Goal: Task Accomplishment & Management: Manage account settings

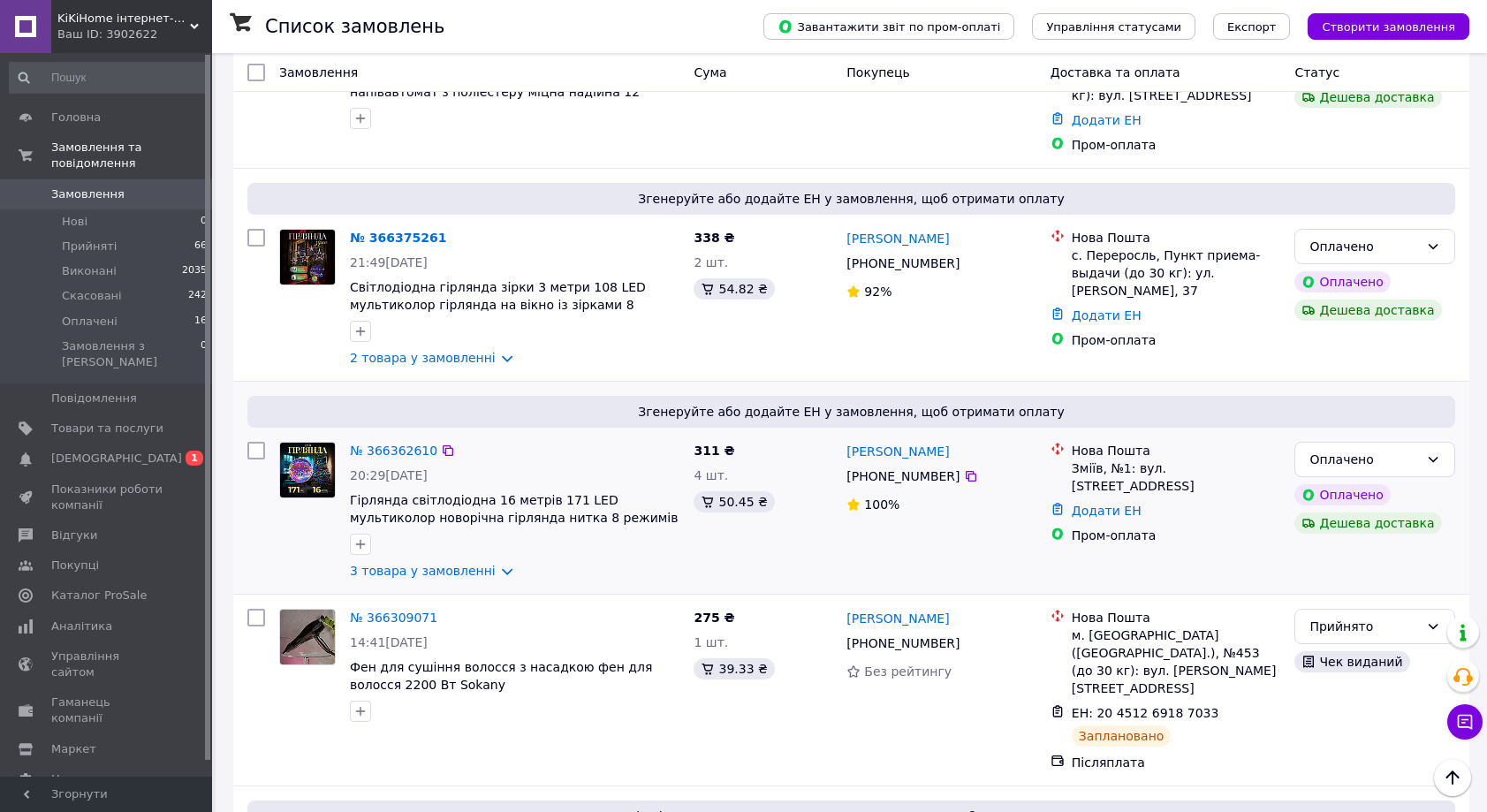
scroll to position [211, 0]
click at [493, 352] on link "2 товара у замовленні" at bounding box center [422, 359] width 146 height 14
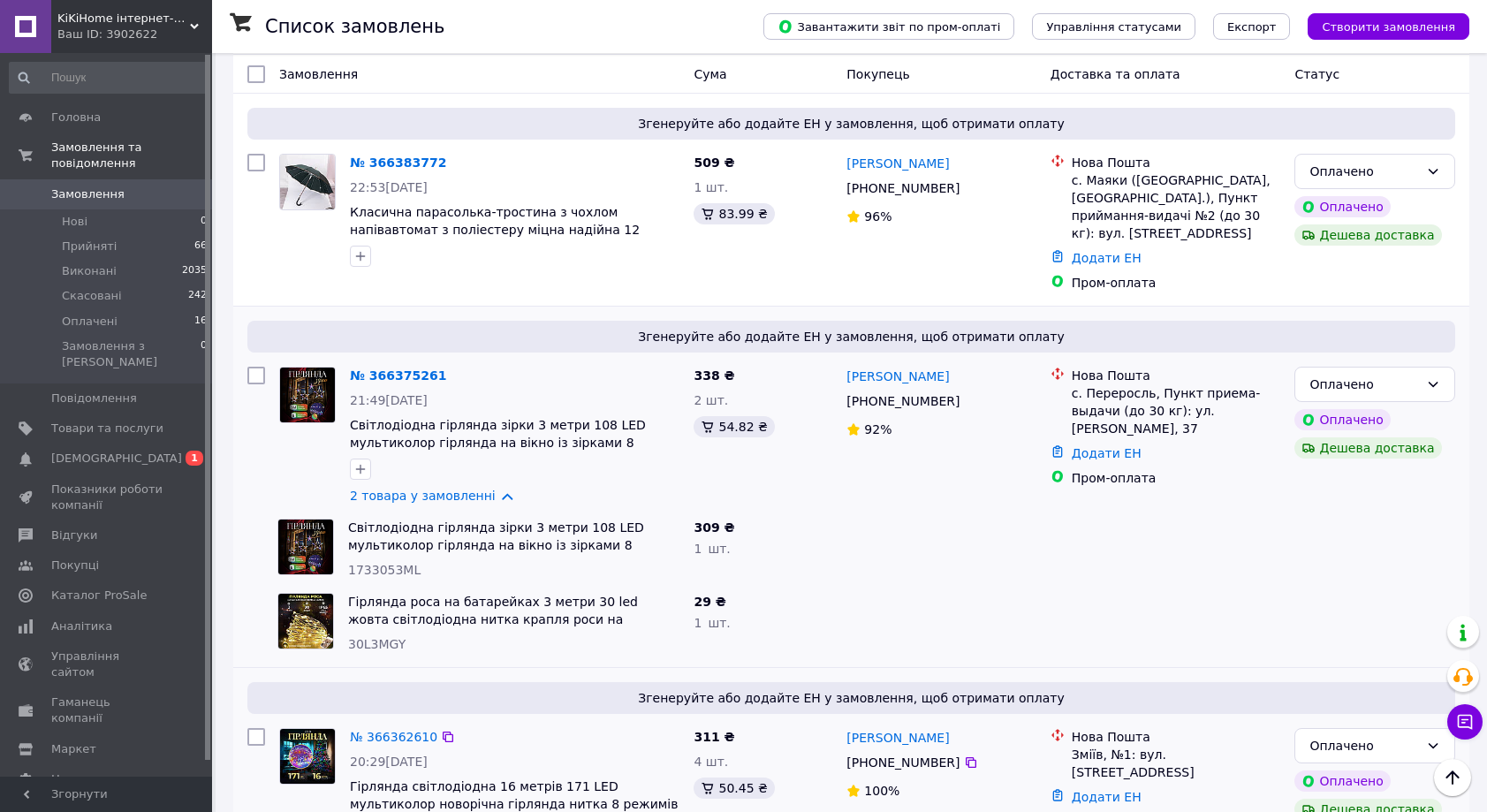
scroll to position [0, 0]
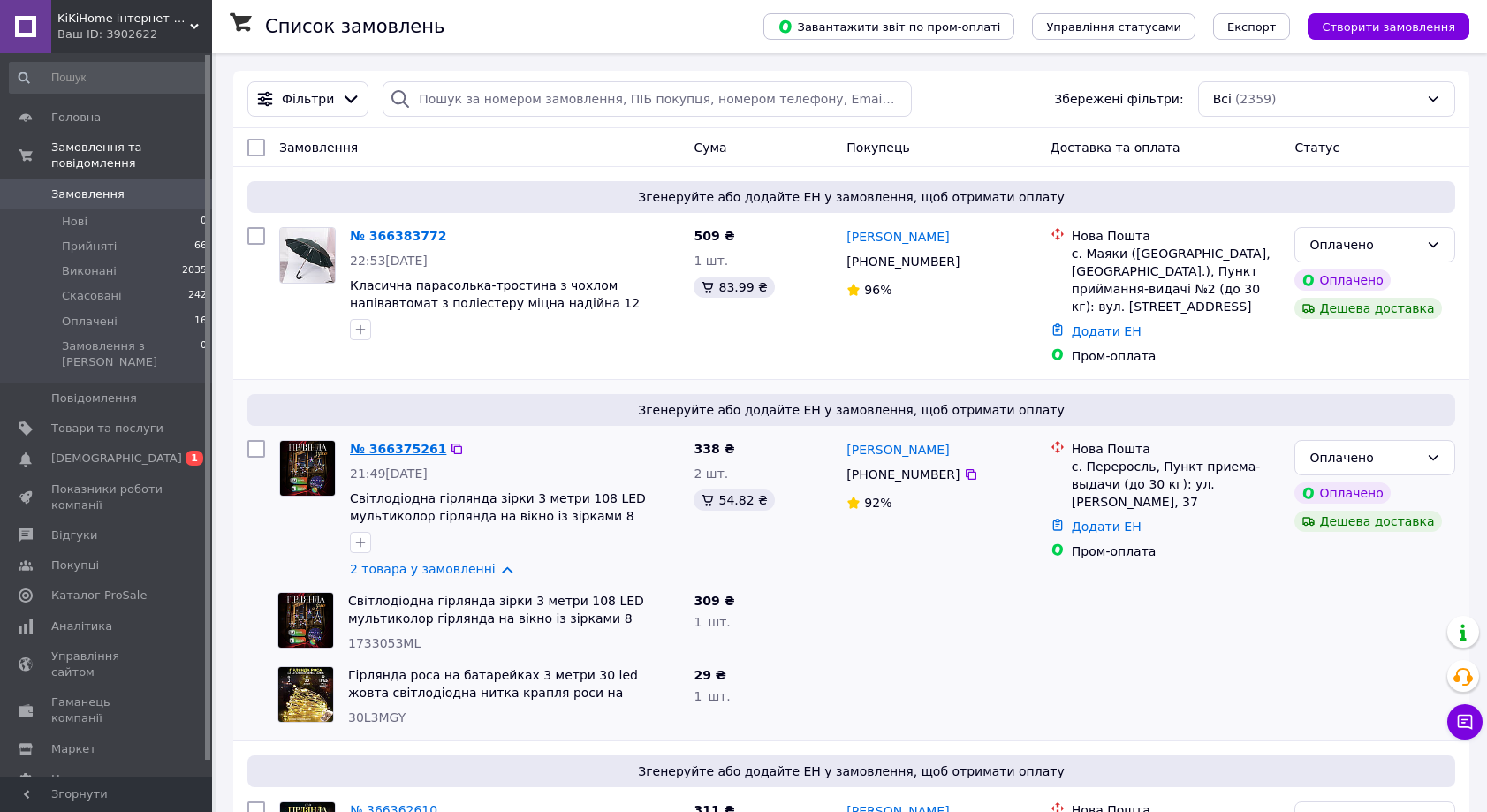
click at [396, 441] on link "№ 366375261" at bounding box center [398, 448] width 96 height 14
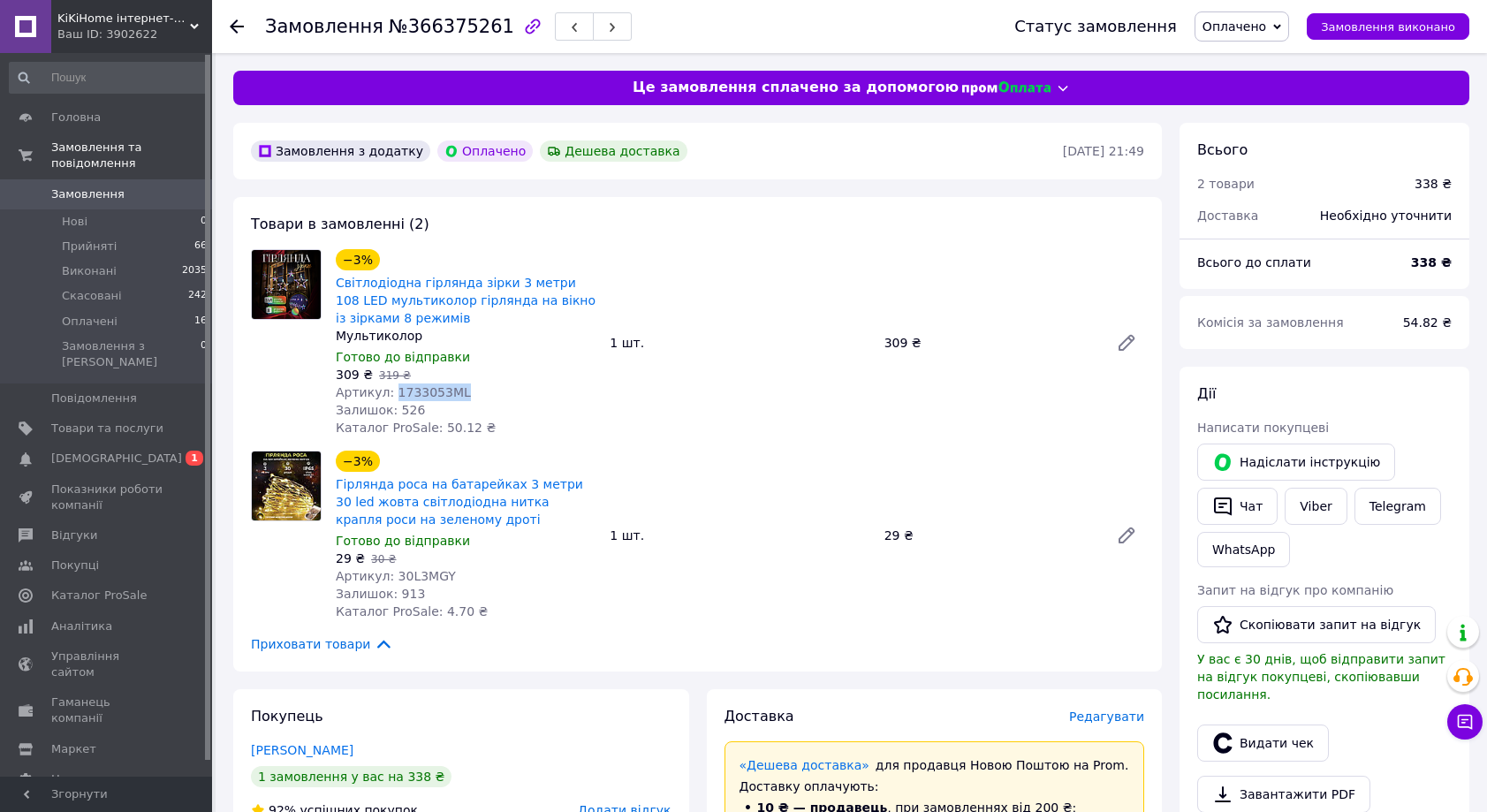
drag, startPoint x: 465, startPoint y: 394, endPoint x: 392, endPoint y: 394, distance: 73.0
click at [392, 394] on div "Артикул: 1733053ML" at bounding box center [465, 393] width 259 height 18
copy span "1733053ML"
drag, startPoint x: 466, startPoint y: 577, endPoint x: 396, endPoint y: 575, distance: 70.0
click at [396, 575] on div "Артикул: 30L3MGY" at bounding box center [465, 576] width 259 height 18
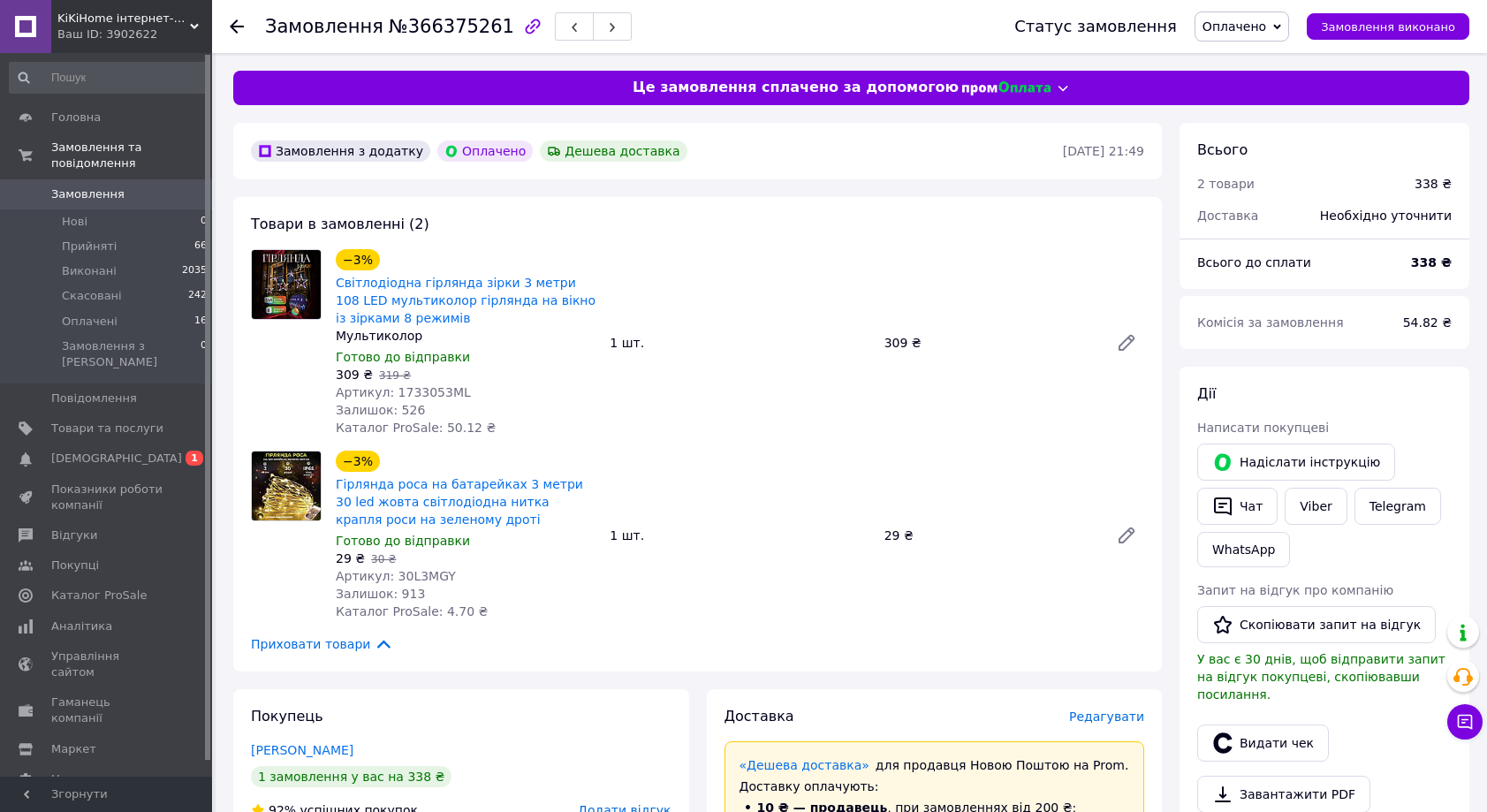
click at [491, 567] on div "29 ₴   30 ₴" at bounding box center [465, 559] width 259 height 18
drag, startPoint x: 461, startPoint y: 578, endPoint x: 395, endPoint y: 576, distance: 66.0
click at [395, 576] on div "Артикул: 30L3MGY" at bounding box center [465, 576] width 259 height 18
copy span "30L3MGY"
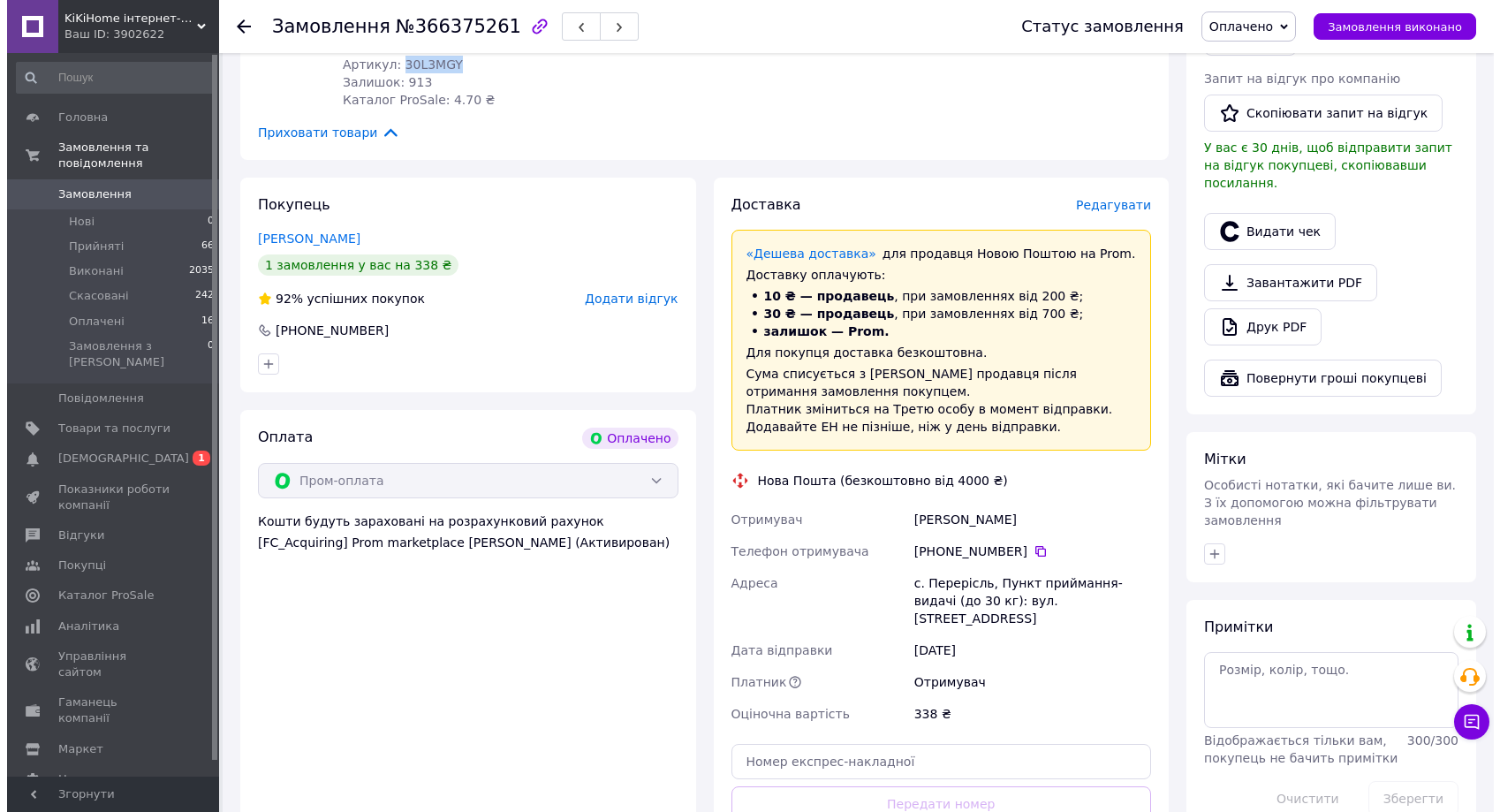
scroll to position [593, 0]
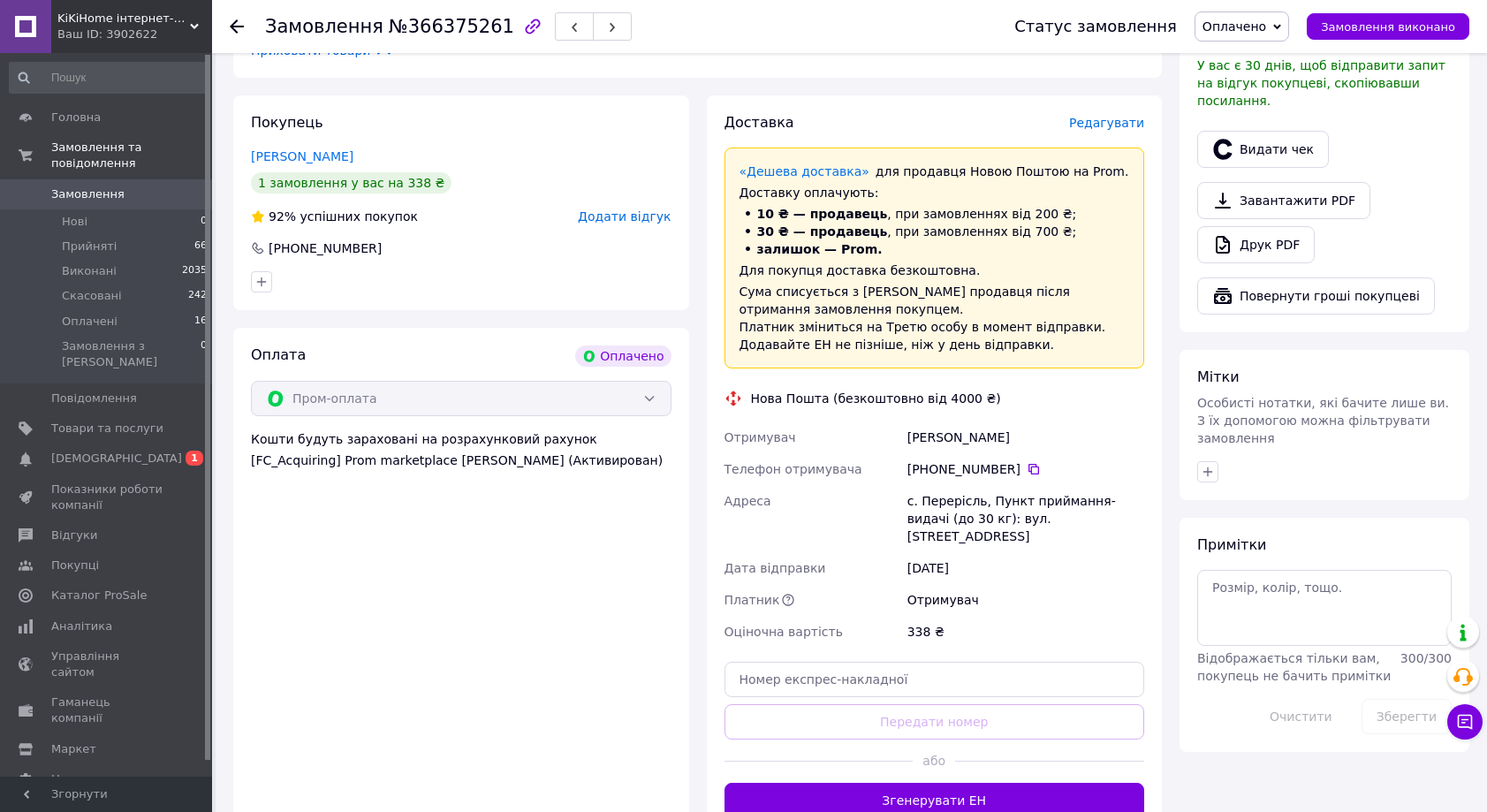
drag, startPoint x: 905, startPoint y: 435, endPoint x: 1032, endPoint y: 445, distance: 127.4
click at [1032, 445] on div "Лавринович Аня" at bounding box center [1025, 437] width 244 height 32
copy div "Лавринович Аня"
click at [1030, 472] on icon at bounding box center [1034, 469] width 14 height 14
drag, startPoint x: 924, startPoint y: 500, endPoint x: 981, endPoint y: 500, distance: 57.0
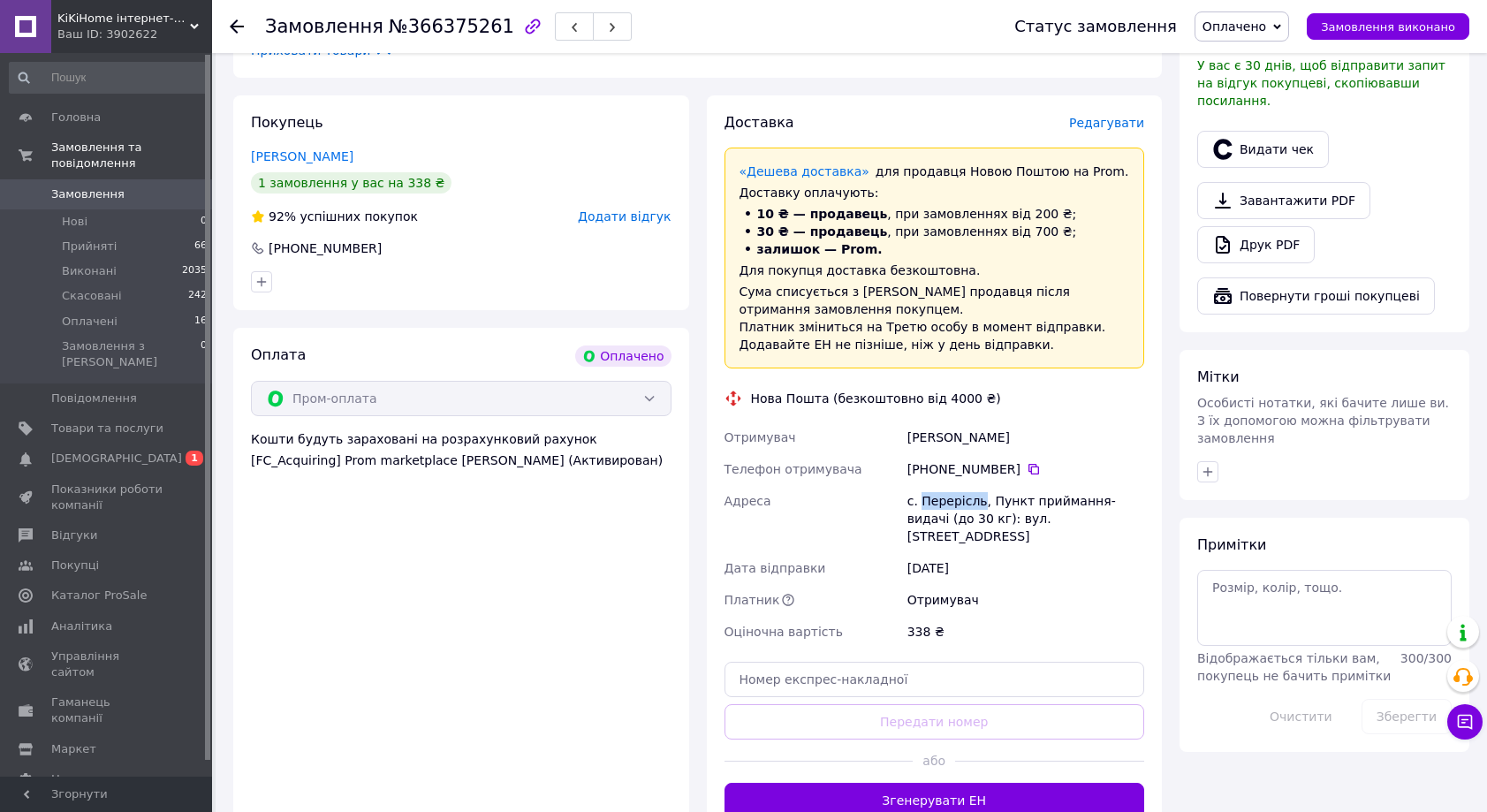
click at [981, 500] on div "с. Перерісль, Пункт приймання-видачі (до 30 кг): вул. Січових Стрільців, 37" at bounding box center [1025, 519] width 244 height 68
copy div "Перерісль"
click at [1100, 125] on span "Редагувати" at bounding box center [1107, 122] width 76 height 14
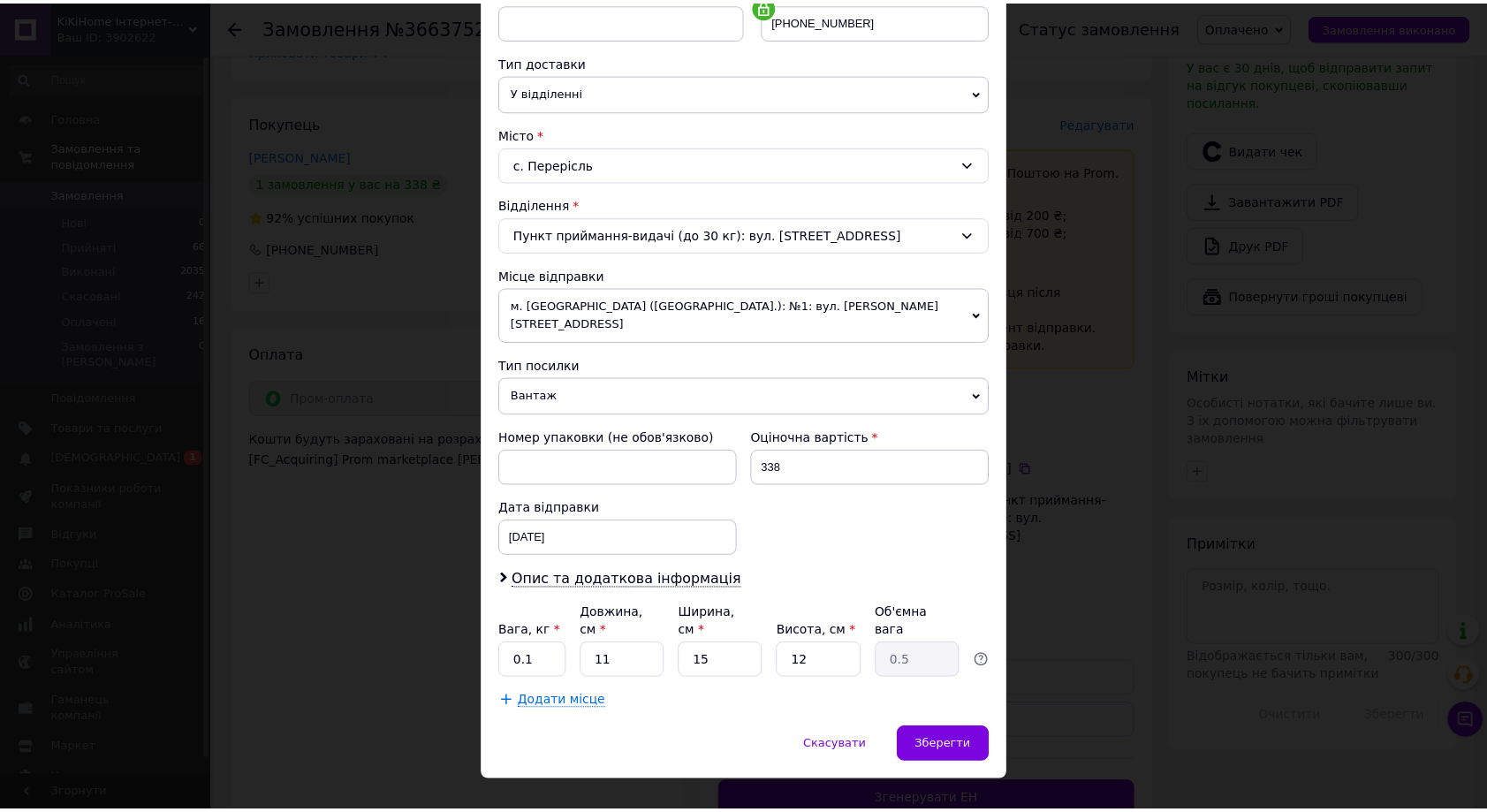
scroll to position [379, 0]
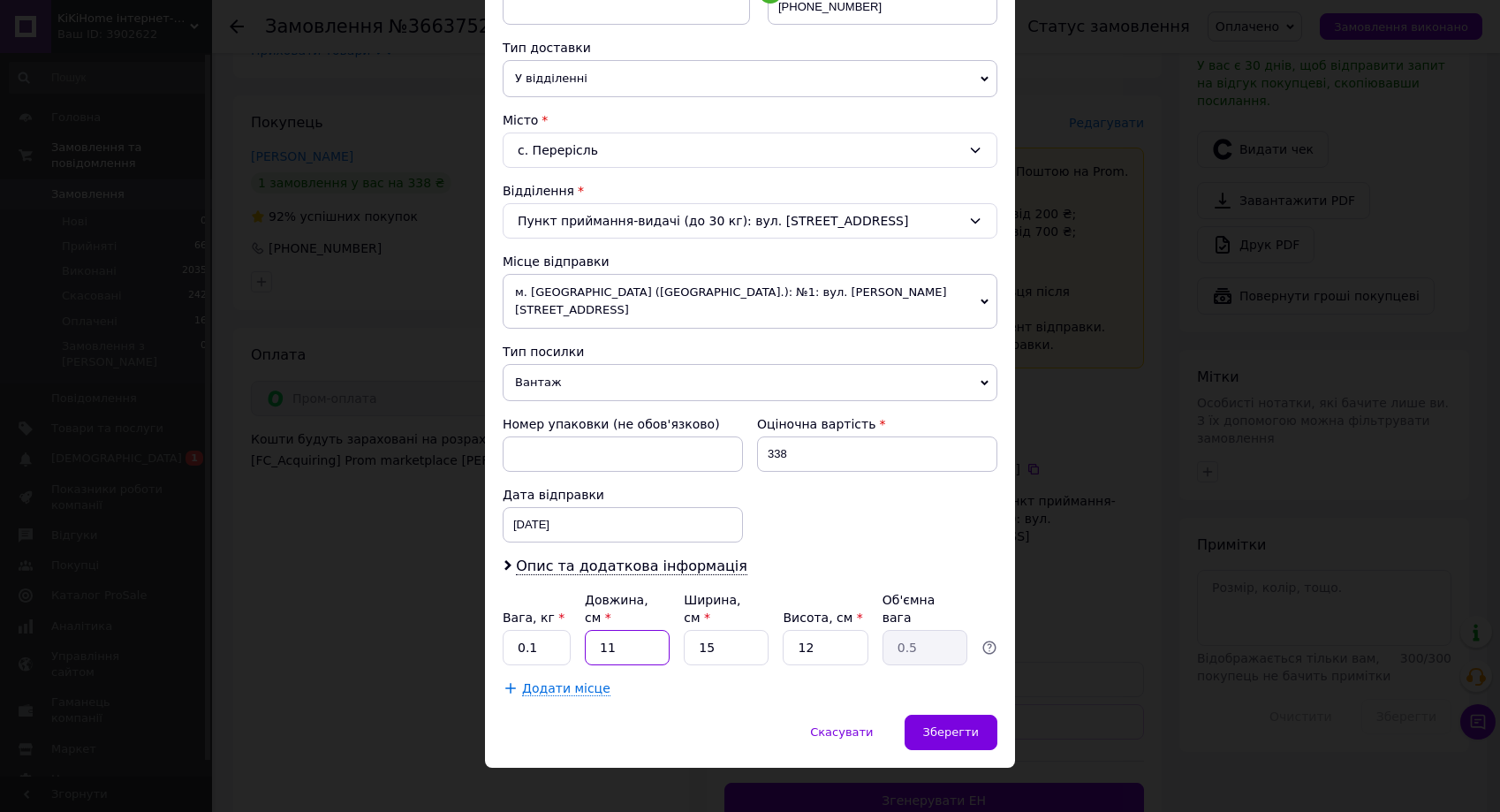
drag, startPoint x: 624, startPoint y: 620, endPoint x: 592, endPoint y: 624, distance: 32.2
click at [592, 630] on input "11" at bounding box center [626, 648] width 84 height 36
drag, startPoint x: 614, startPoint y: 629, endPoint x: 592, endPoint y: 630, distance: 22.0
click at [592, 630] on input "11" at bounding box center [626, 648] width 84 height 36
type input "2"
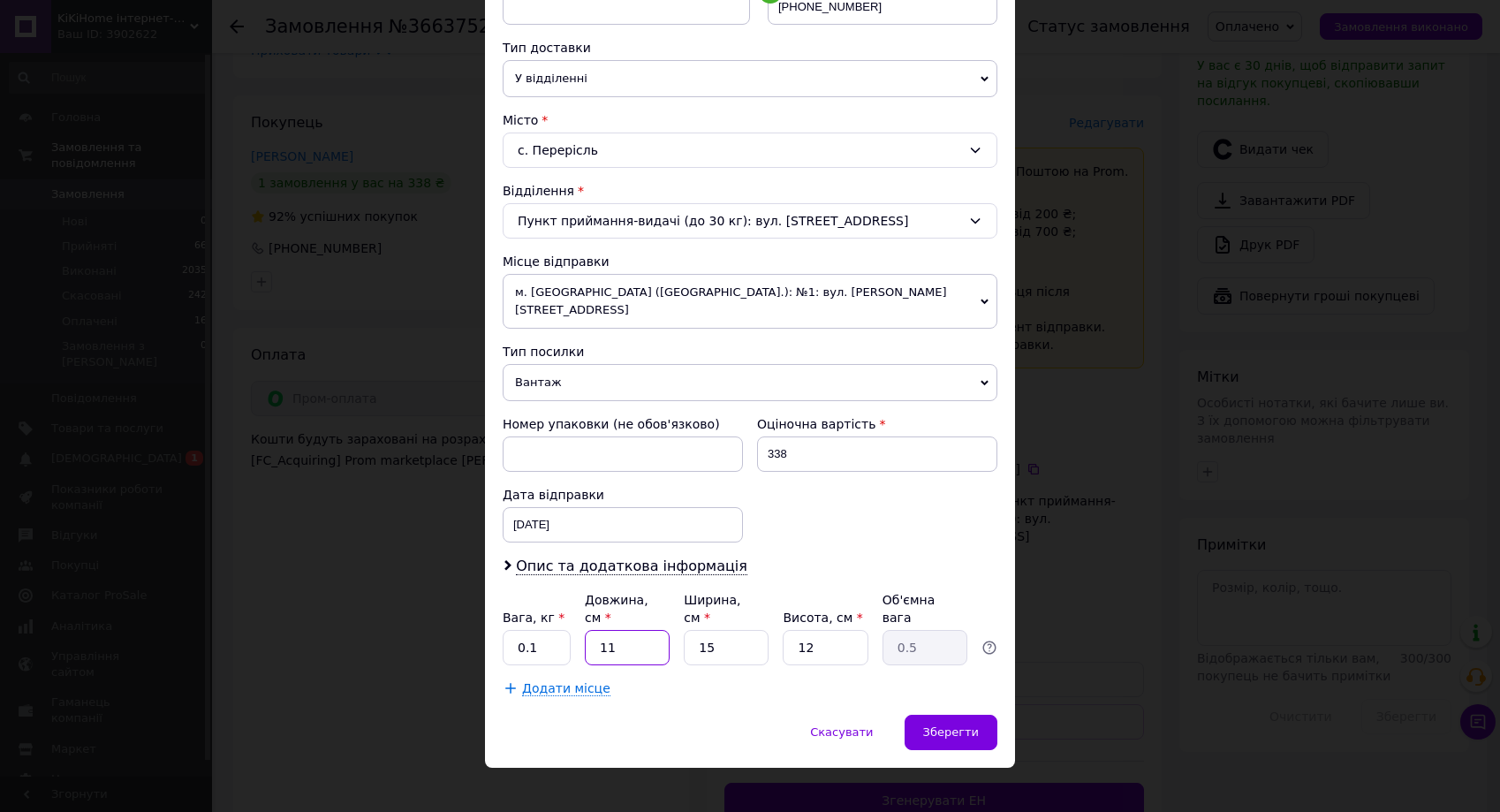
type input "0.1"
type input "20"
type input "0.9"
type input "20"
drag, startPoint x: 726, startPoint y: 628, endPoint x: 689, endPoint y: 626, distance: 37.1
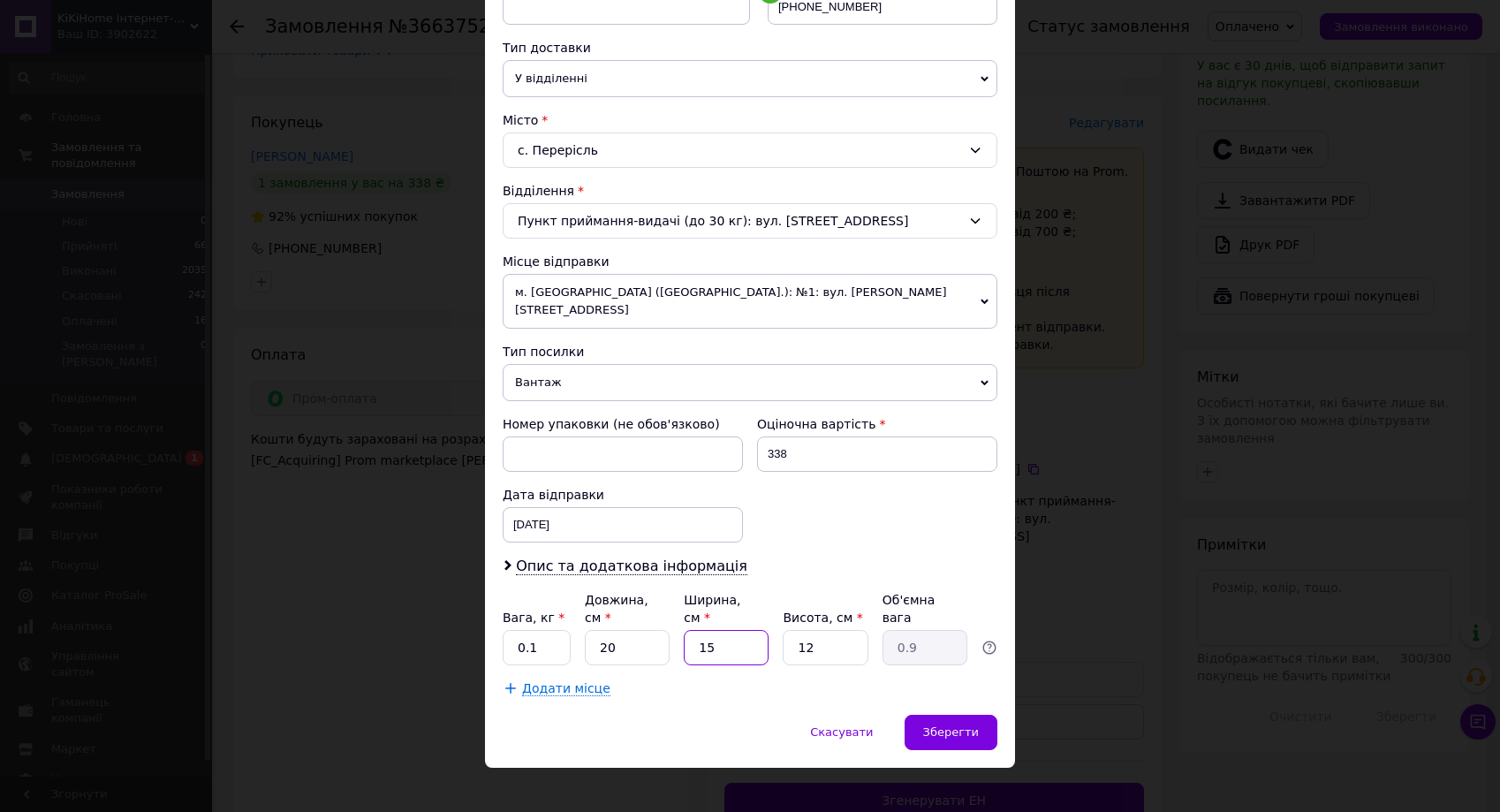
click at [689, 630] on input "15" at bounding box center [726, 648] width 84 height 36
type input "1"
type input "0.1"
type input "18"
type input "1.08"
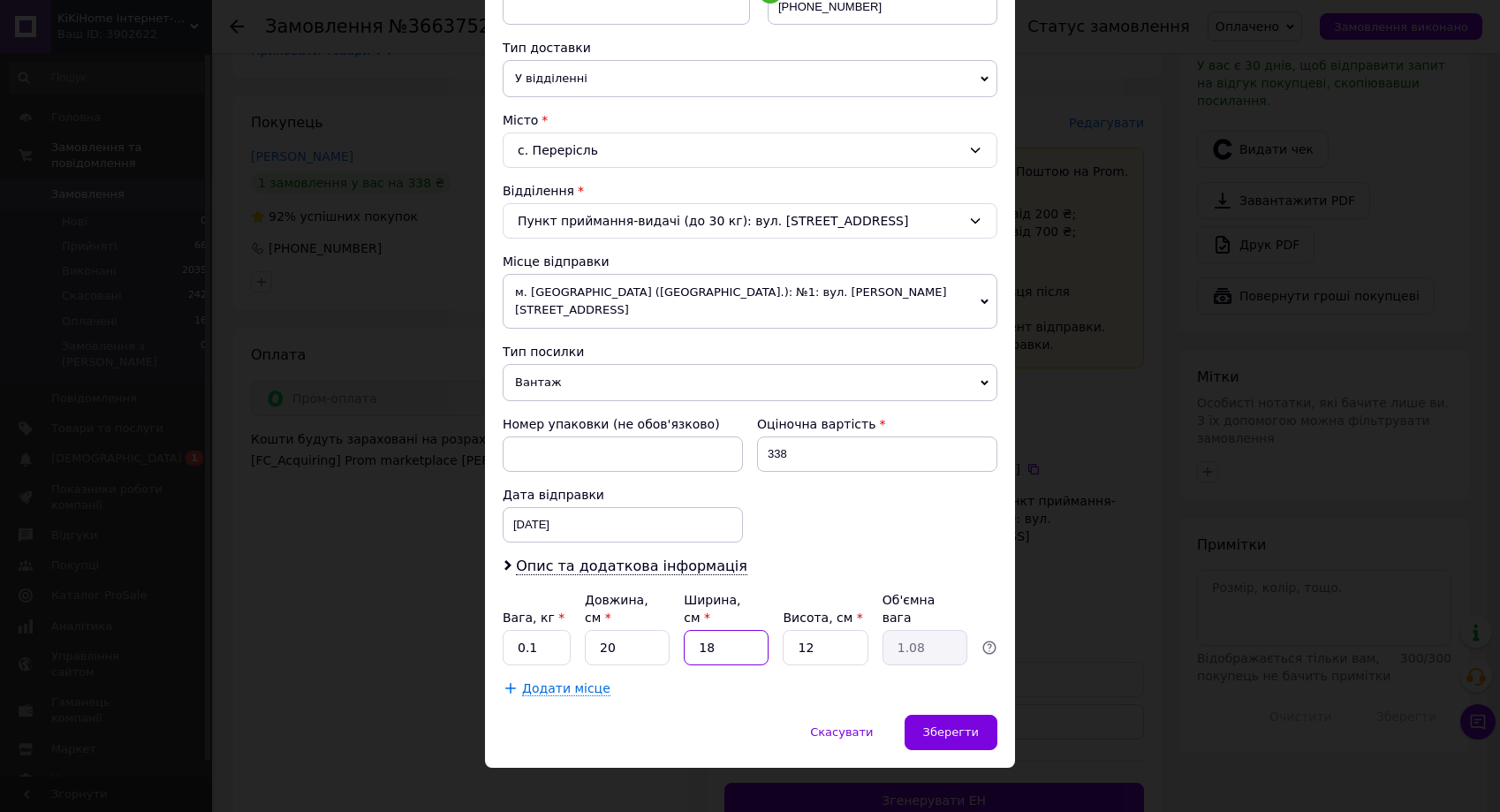
type input "18"
click at [821, 630] on input "12" at bounding box center [825, 648] width 84 height 36
click at [826, 630] on input "12" at bounding box center [825, 648] width 84 height 36
type input "1"
type input "0.1"
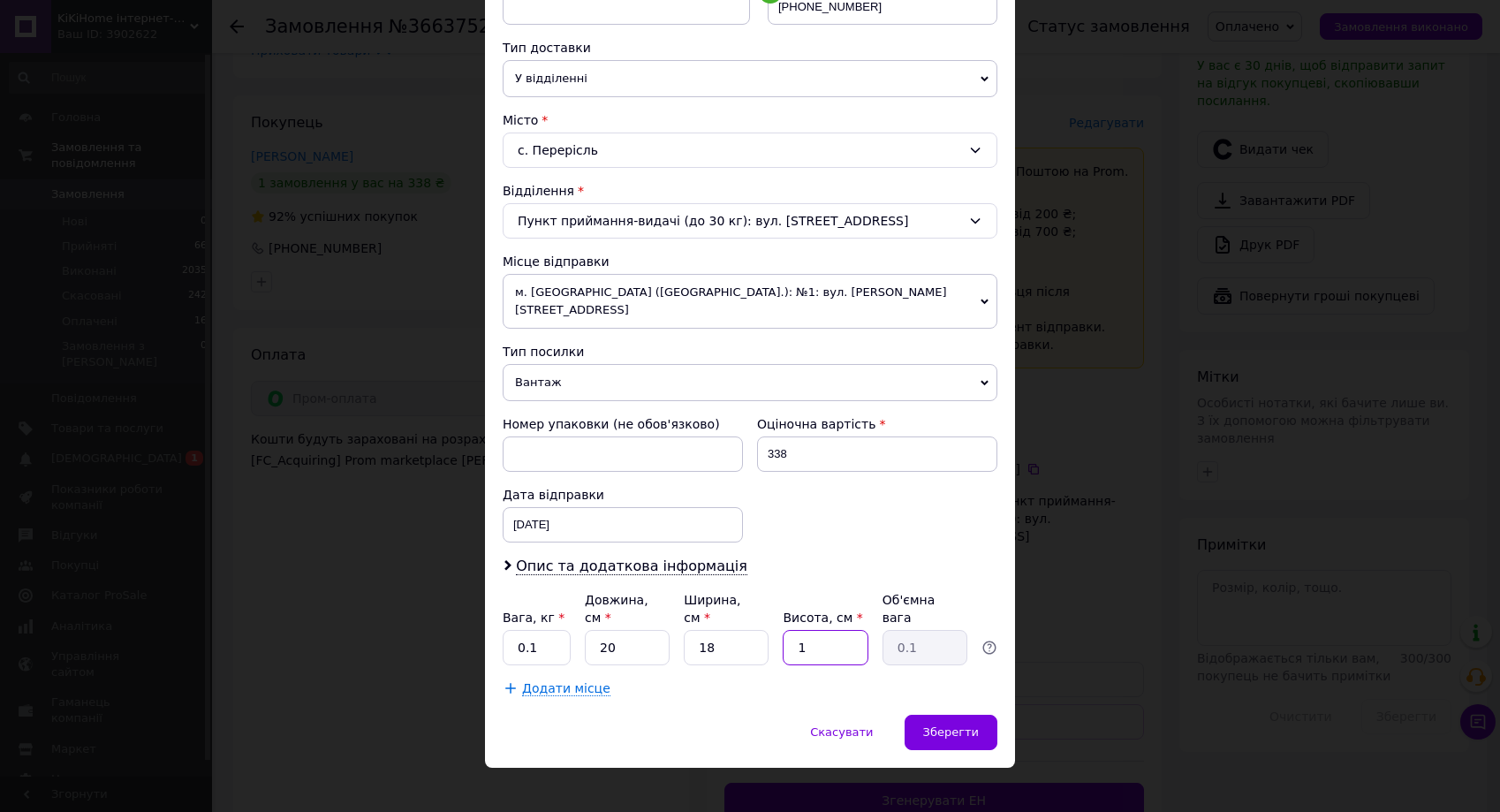
type input "10"
type input "0.9"
type input "10"
click at [538, 630] on input "0.1" at bounding box center [537, 648] width 68 height 36
type input "0.4"
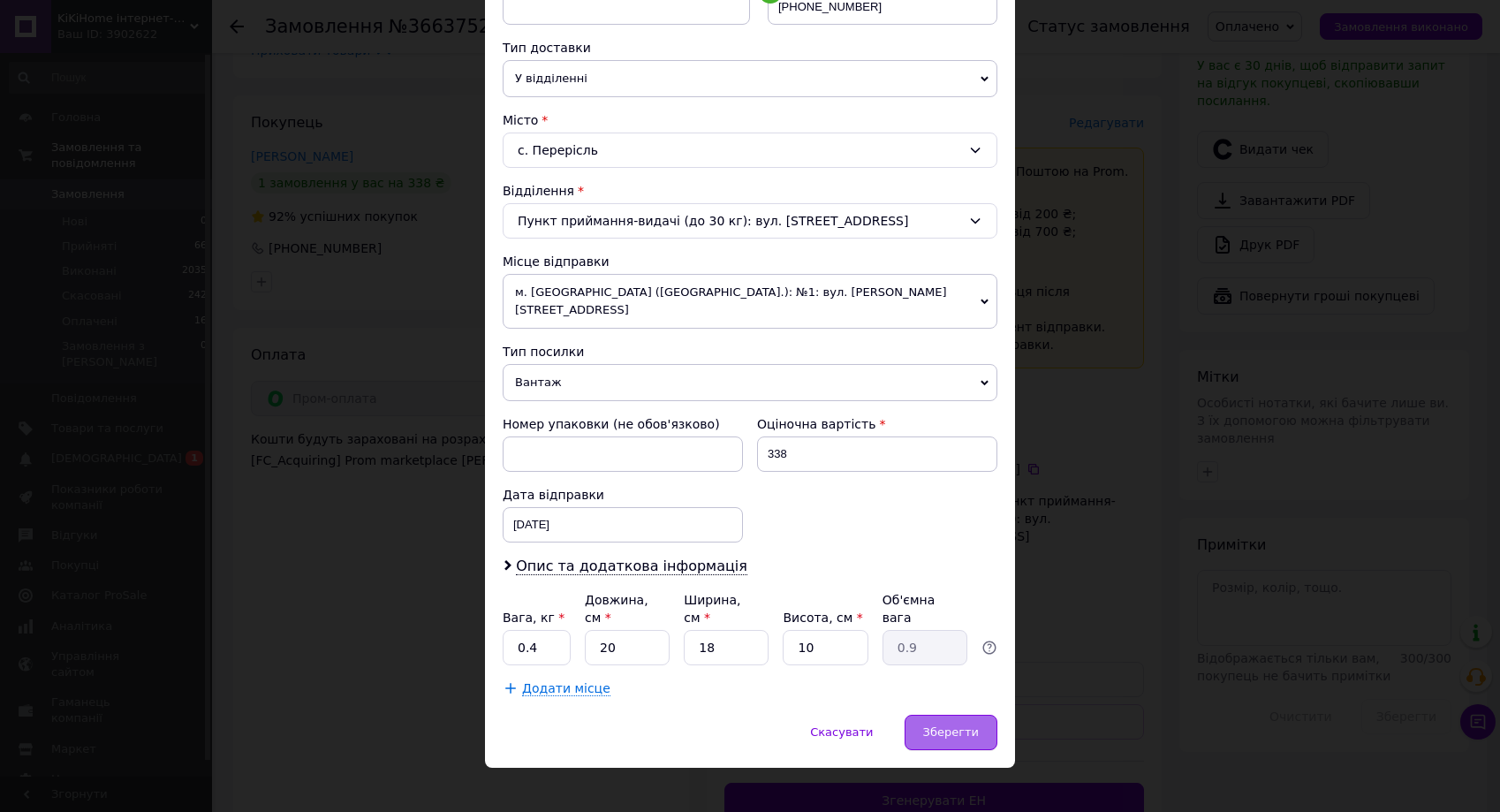
click at [954, 726] on span "Зберегти" at bounding box center [951, 731] width 56 height 13
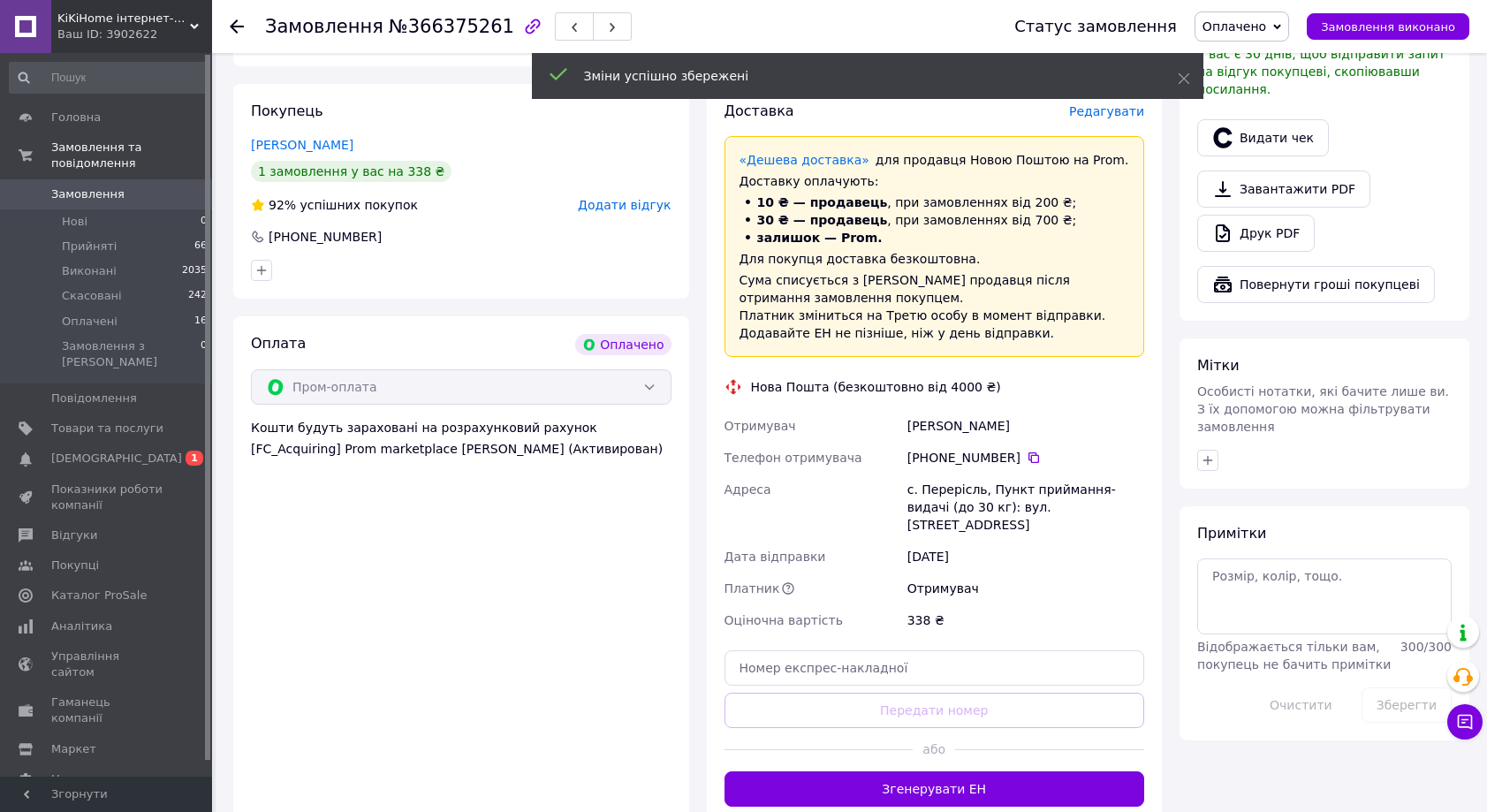
scroll to position [646, 0]
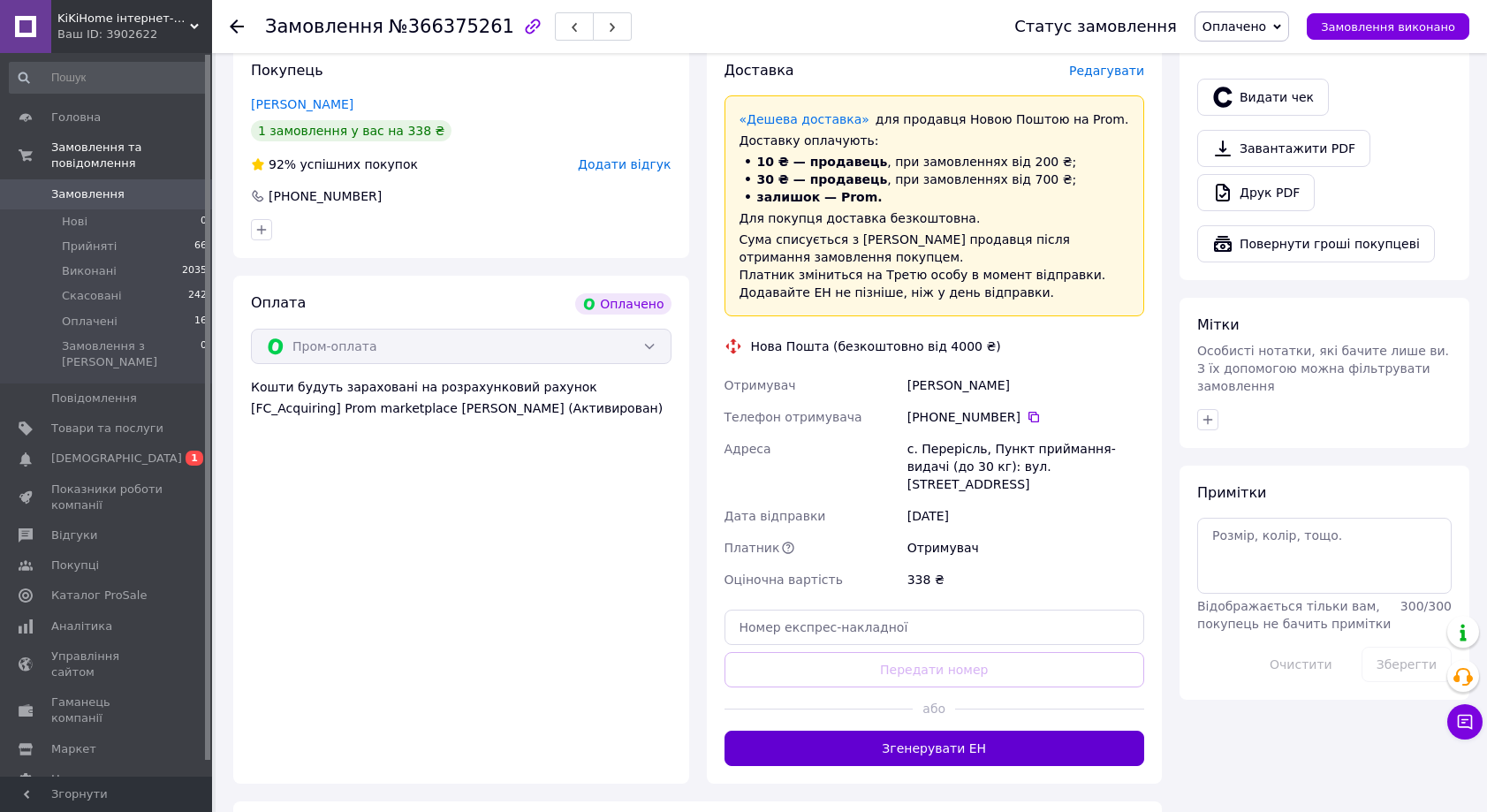
click at [989, 731] on button "Згенерувати ЕН" at bounding box center [934, 748] width 420 height 36
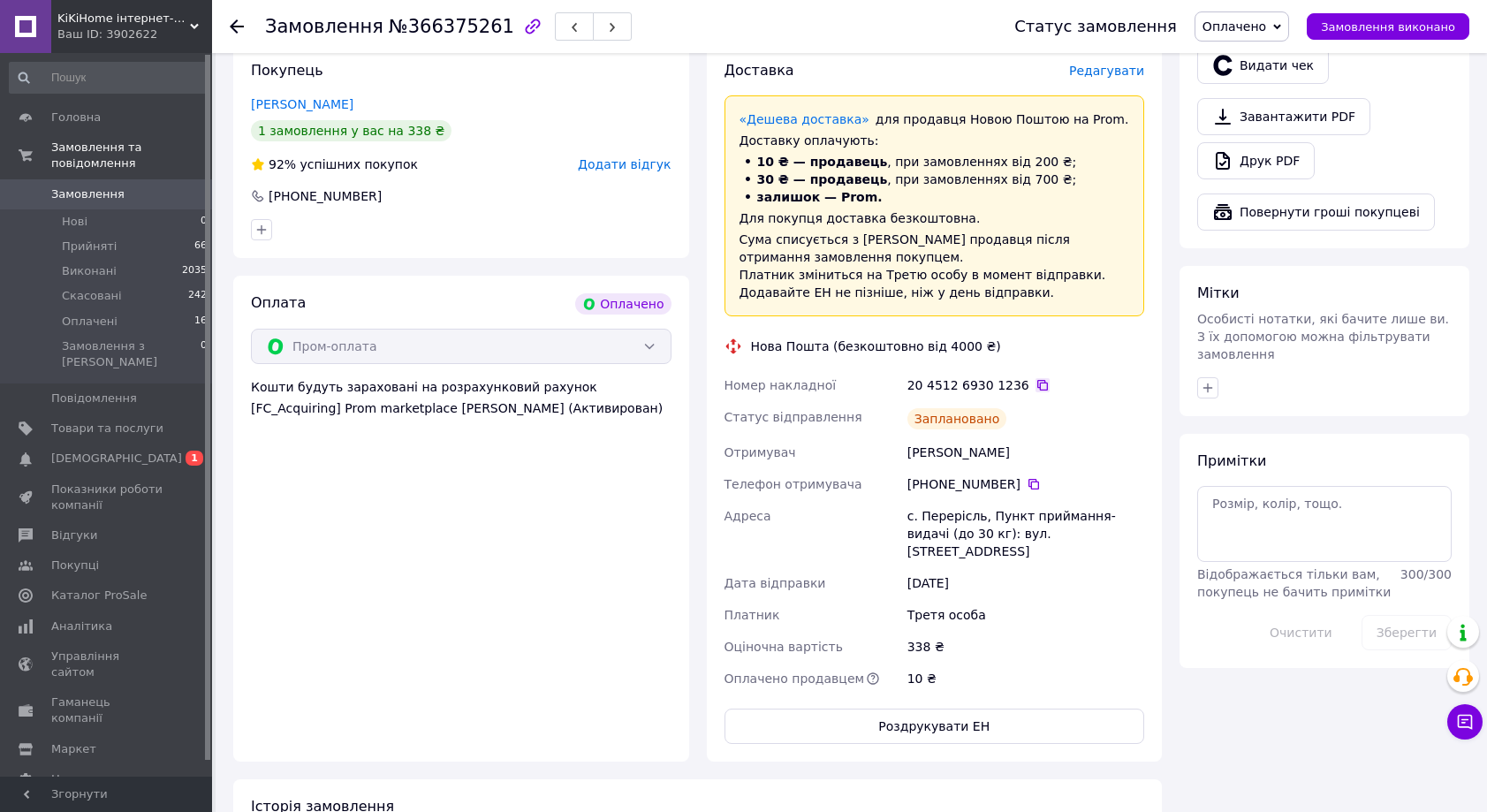
click at [1036, 384] on icon at bounding box center [1043, 385] width 14 height 14
click at [993, 712] on button "Роздрукувати ЕН" at bounding box center [934, 727] width 420 height 36
click at [242, 24] on icon at bounding box center [237, 27] width 14 height 14
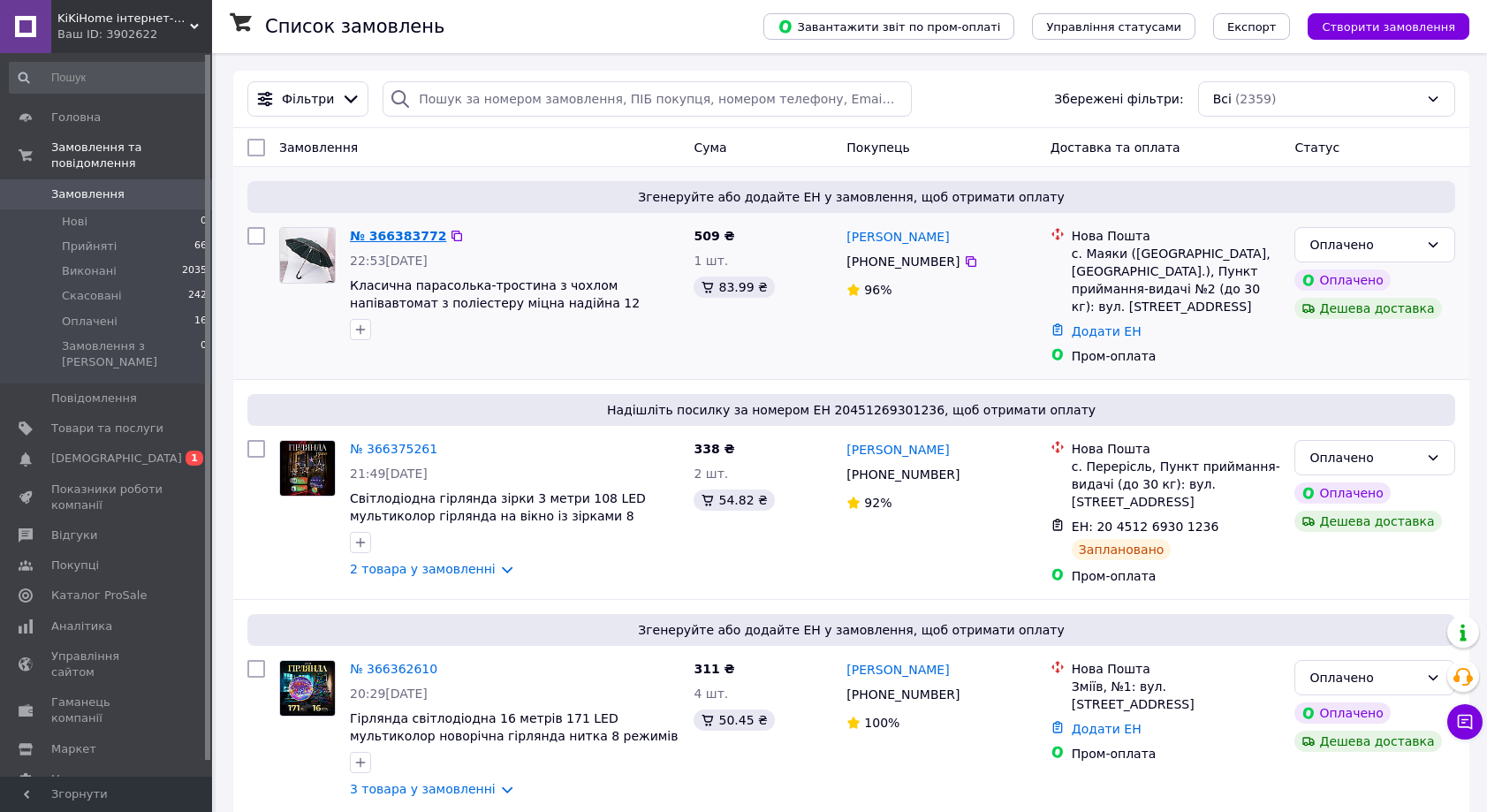
click at [391, 235] on link "№ 366383772" at bounding box center [398, 236] width 96 height 14
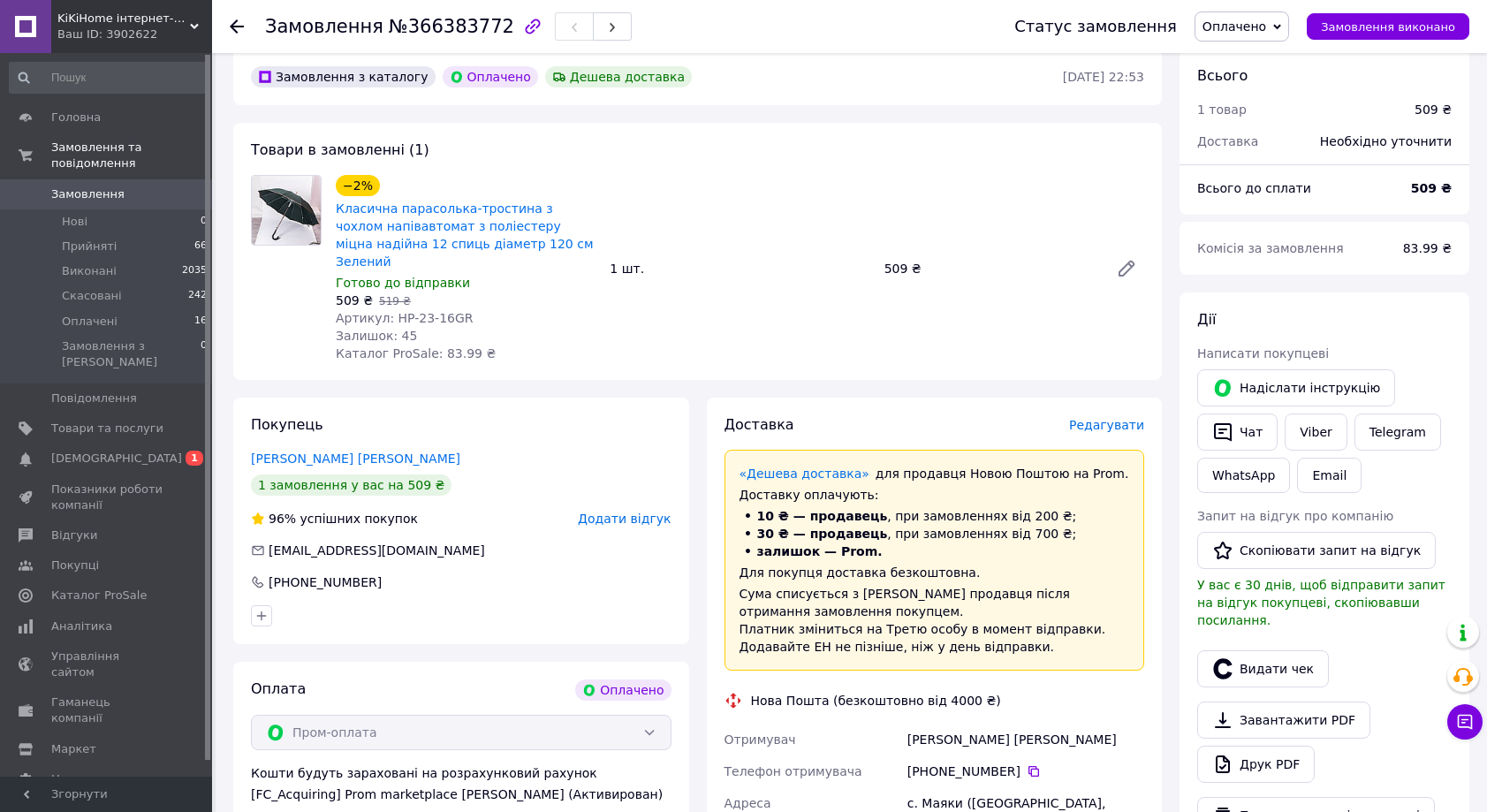
scroll to position [148, 0]
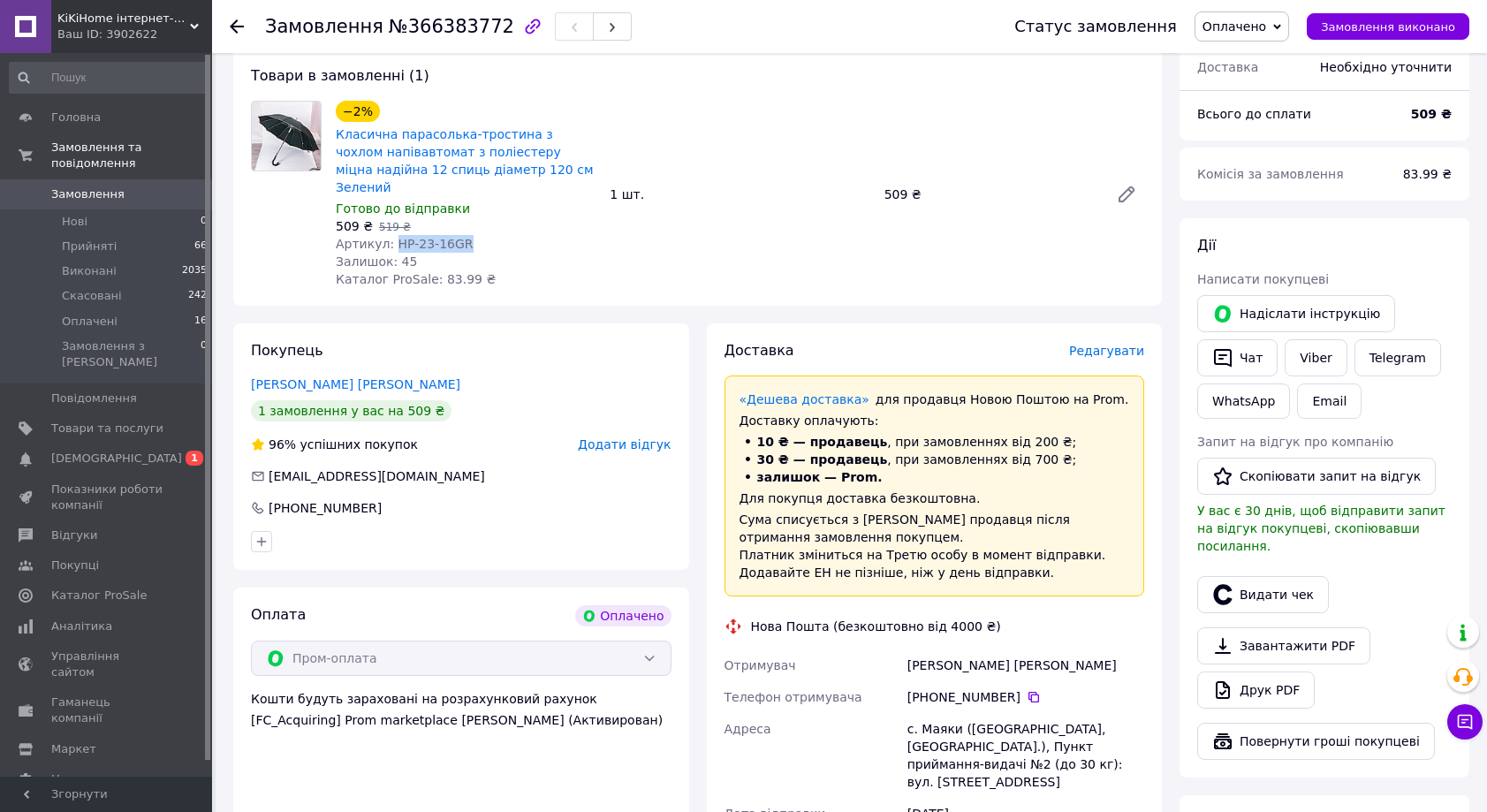
drag, startPoint x: 468, startPoint y: 228, endPoint x: 394, endPoint y: 224, distance: 74.1
click at [394, 235] on div "Артикул: HP-23-16GR" at bounding box center [465, 244] width 259 height 18
copy span "HP-23-16GR"
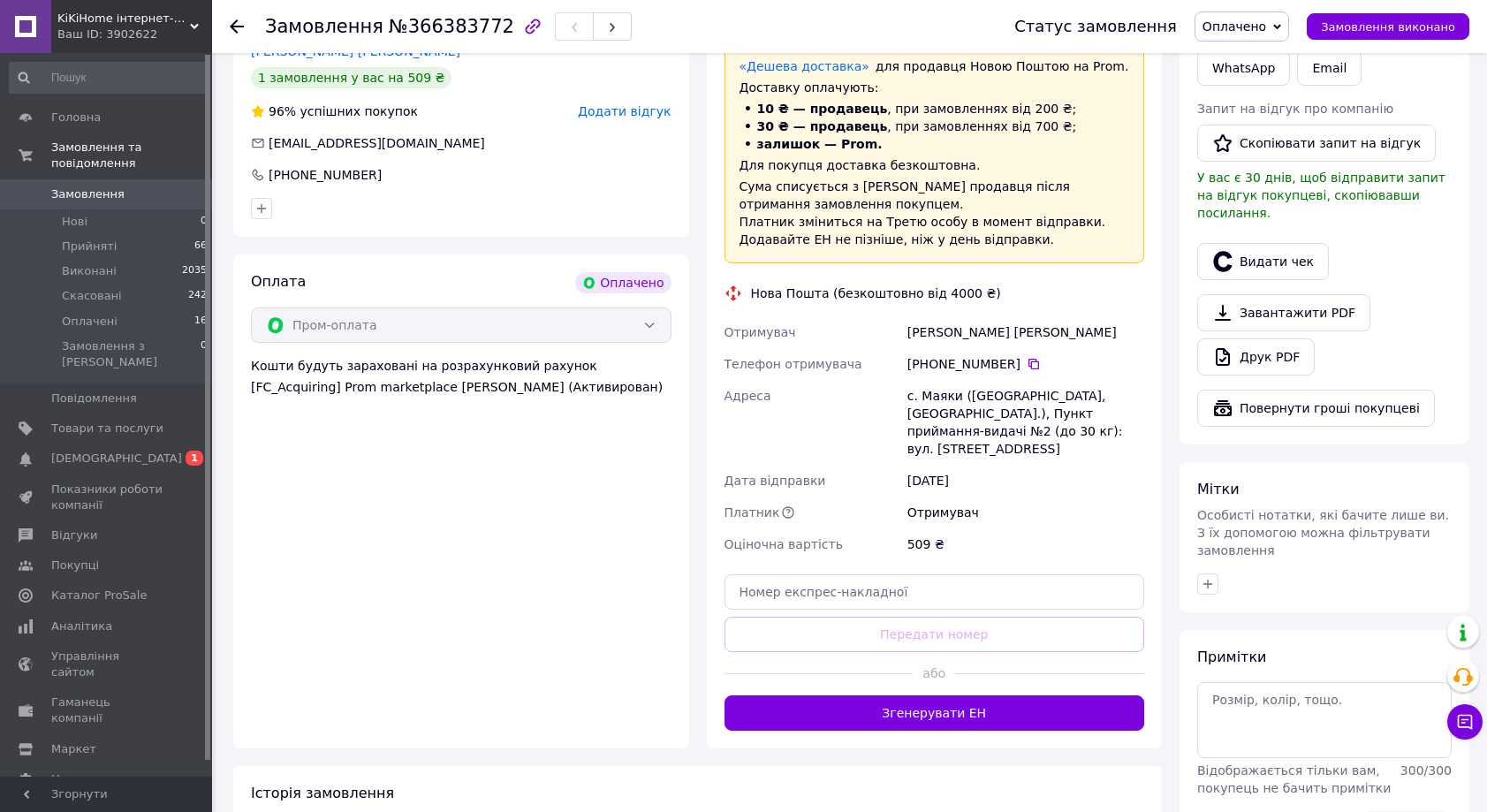
scroll to position [482, 0]
drag, startPoint x: 904, startPoint y: 308, endPoint x: 980, endPoint y: 309, distance: 76.0
click at [980, 315] on div "Коса Ольга" at bounding box center [1025, 331] width 244 height 32
copy div "Коса Ольга"
click at [1031, 358] on icon at bounding box center [1034, 363] width 11 height 11
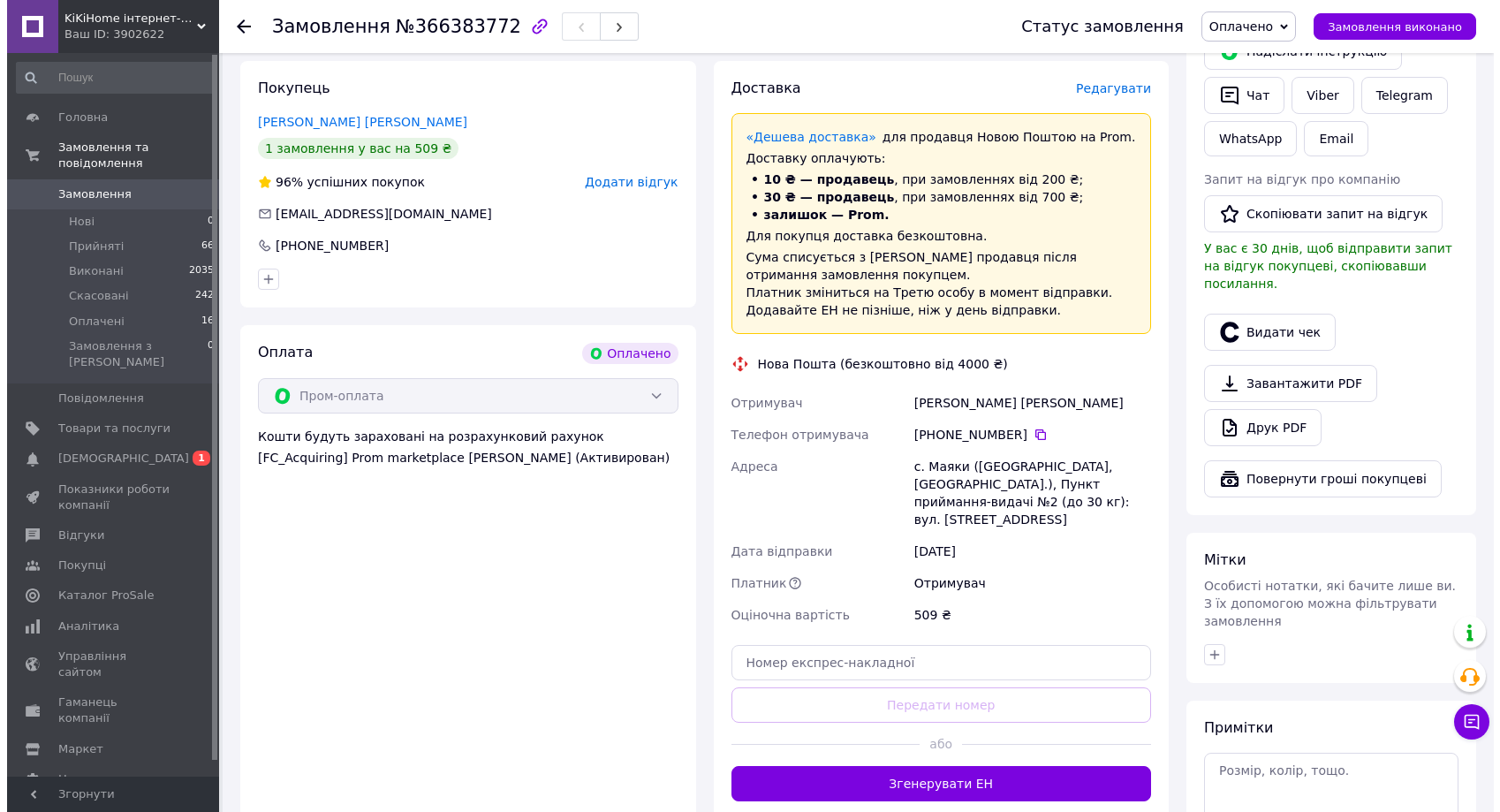
scroll to position [319, 0]
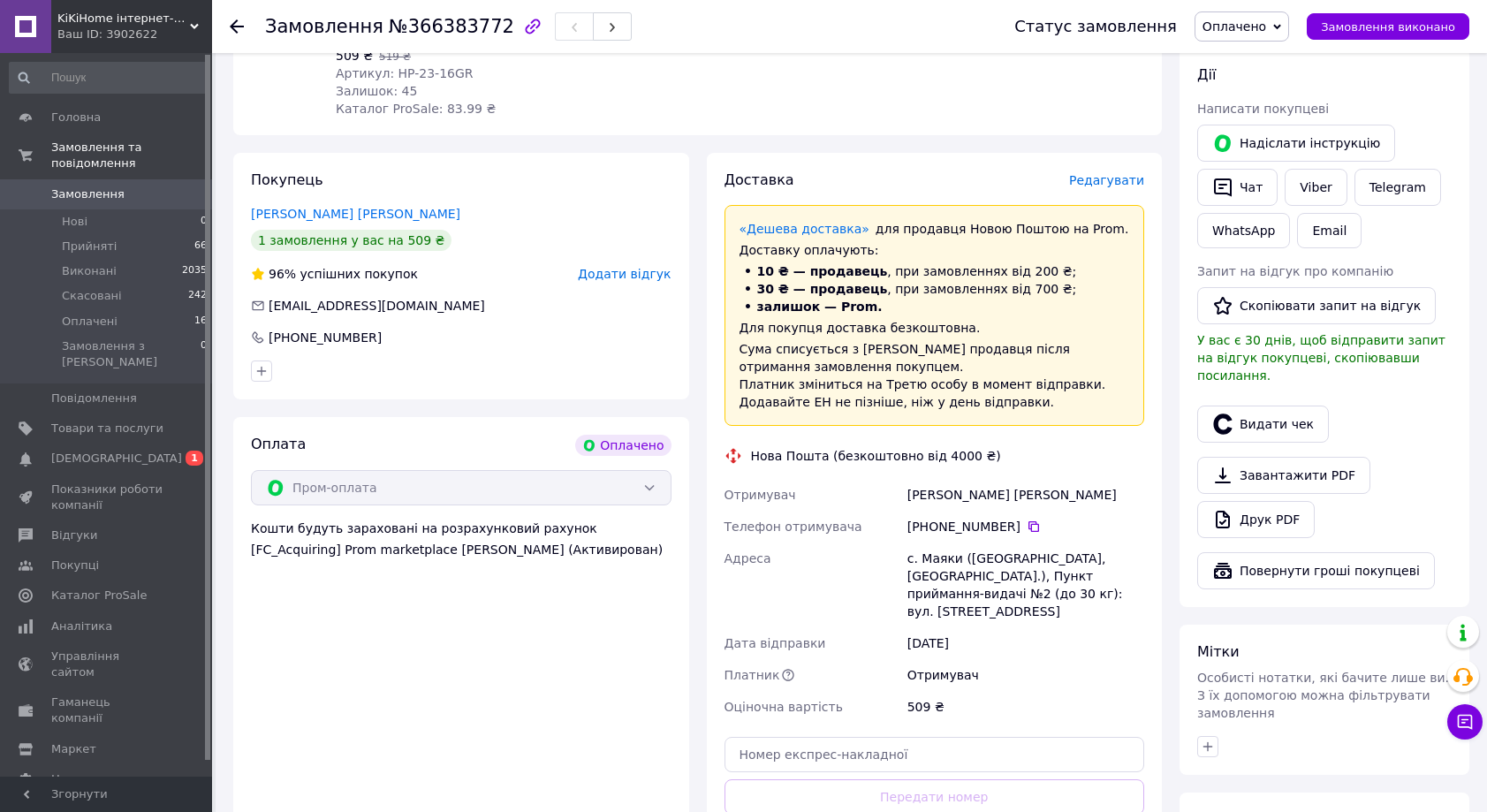
click at [1089, 173] on span "Редагувати" at bounding box center [1107, 180] width 76 height 14
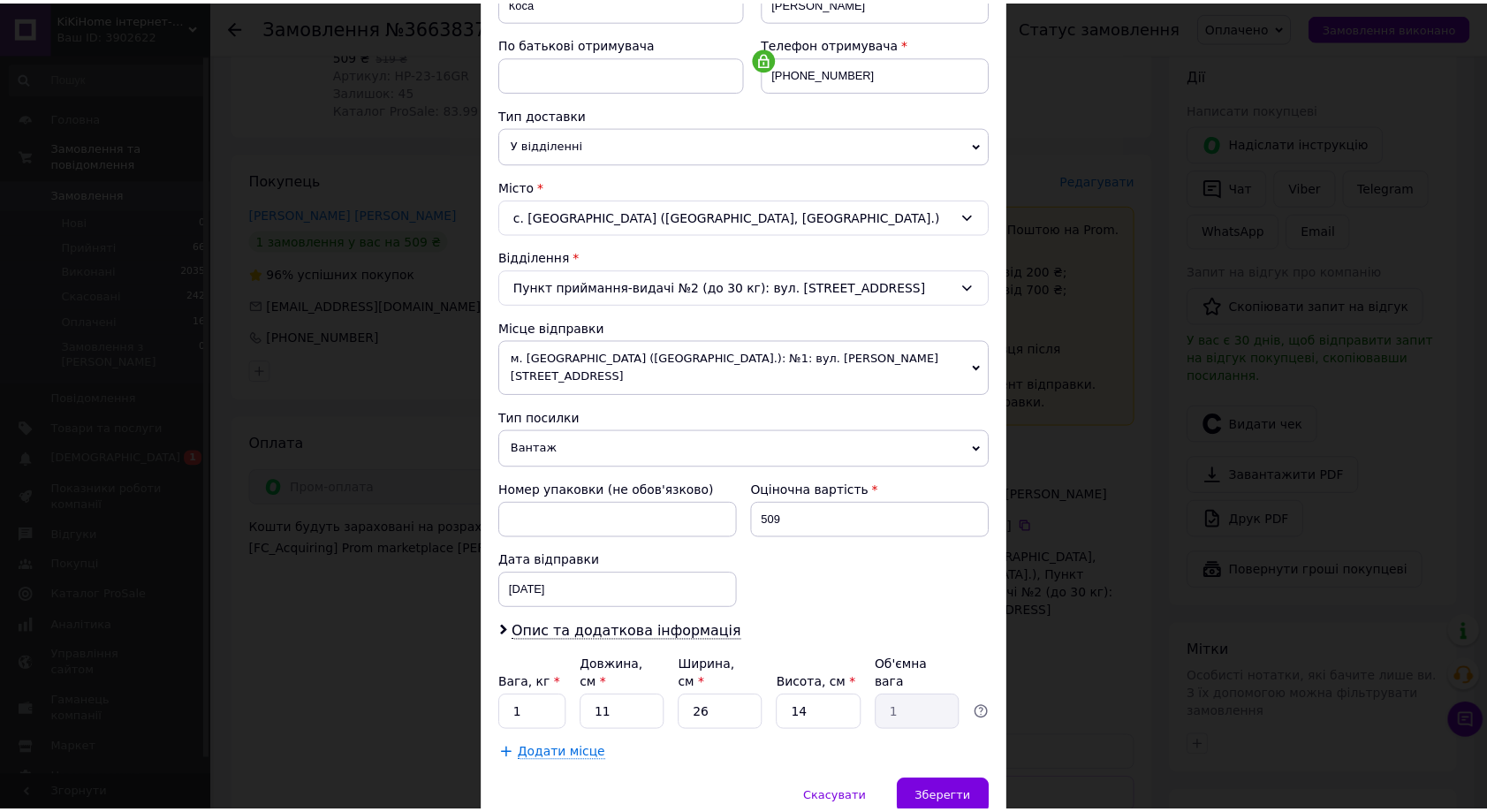
scroll to position [379, 0]
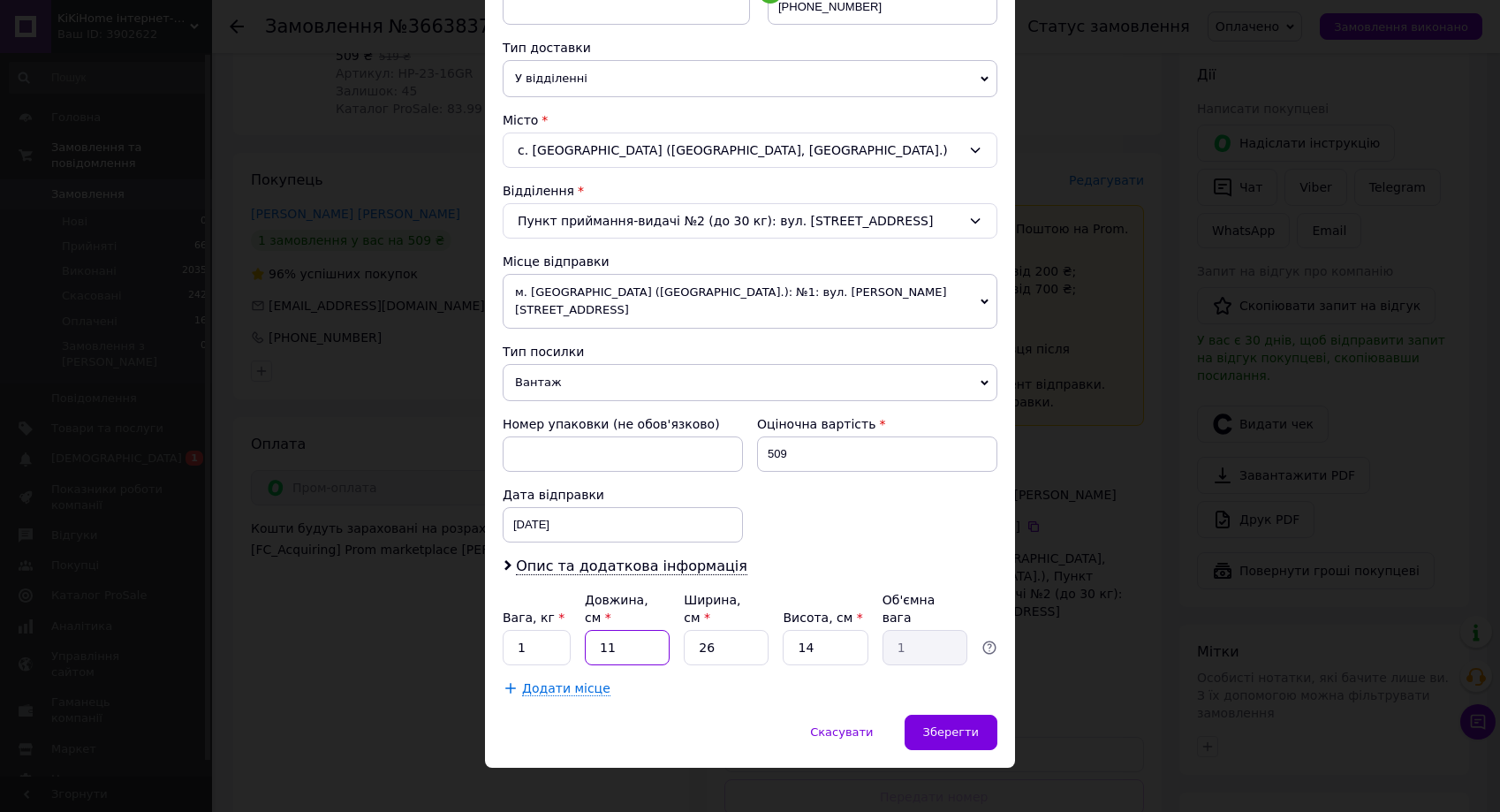
drag, startPoint x: 624, startPoint y: 641, endPoint x: 582, endPoint y: 629, distance: 43.7
click at [584, 630] on input "11" at bounding box center [626, 648] width 84 height 36
type input "9"
type input "0.82"
type input "94"
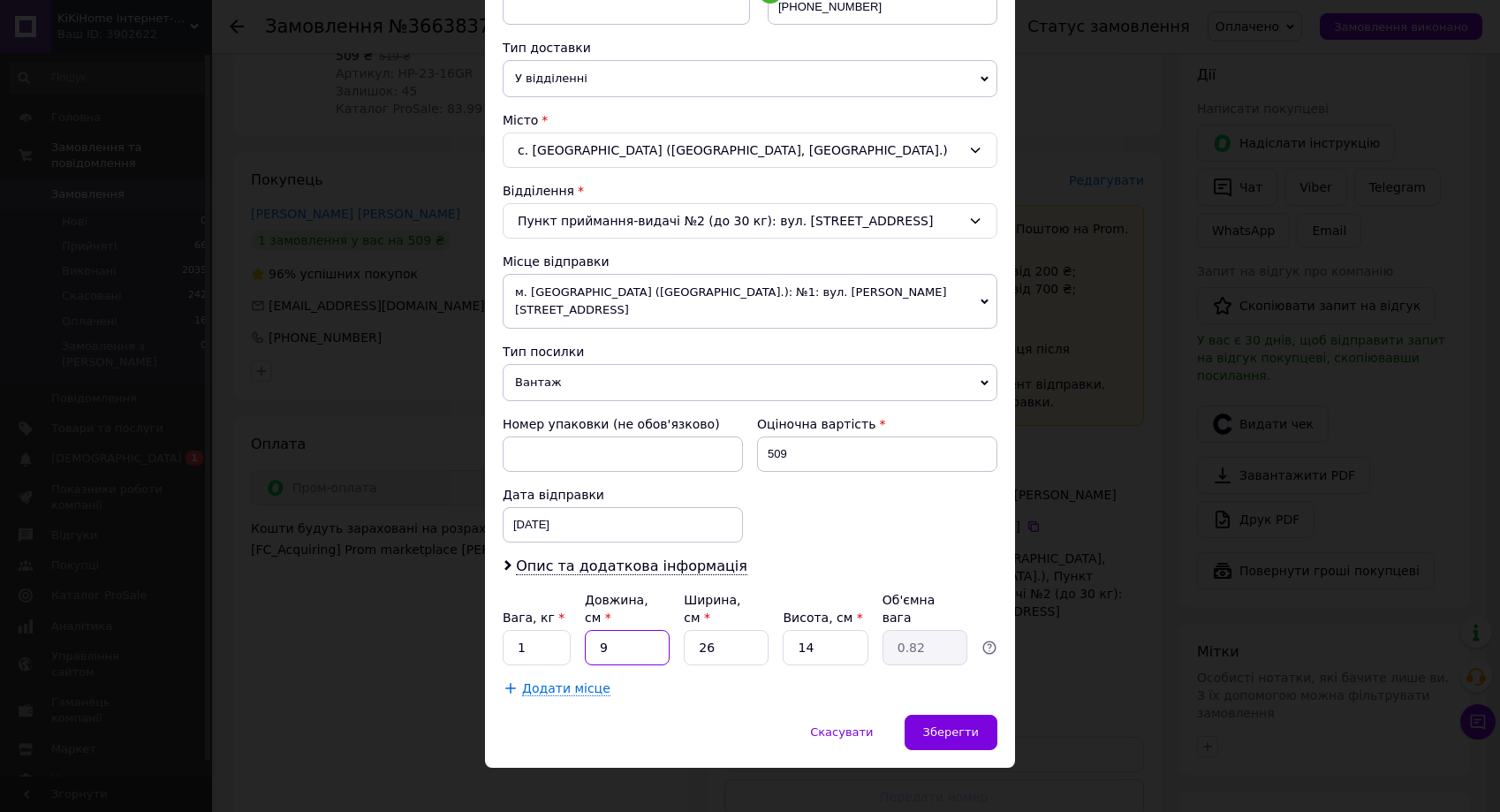
type input "8.55"
type input "94"
drag, startPoint x: 724, startPoint y: 627, endPoint x: 688, endPoint y: 628, distance: 36.0
click at [688, 630] on input "26" at bounding box center [726, 648] width 84 height 36
type input "5"
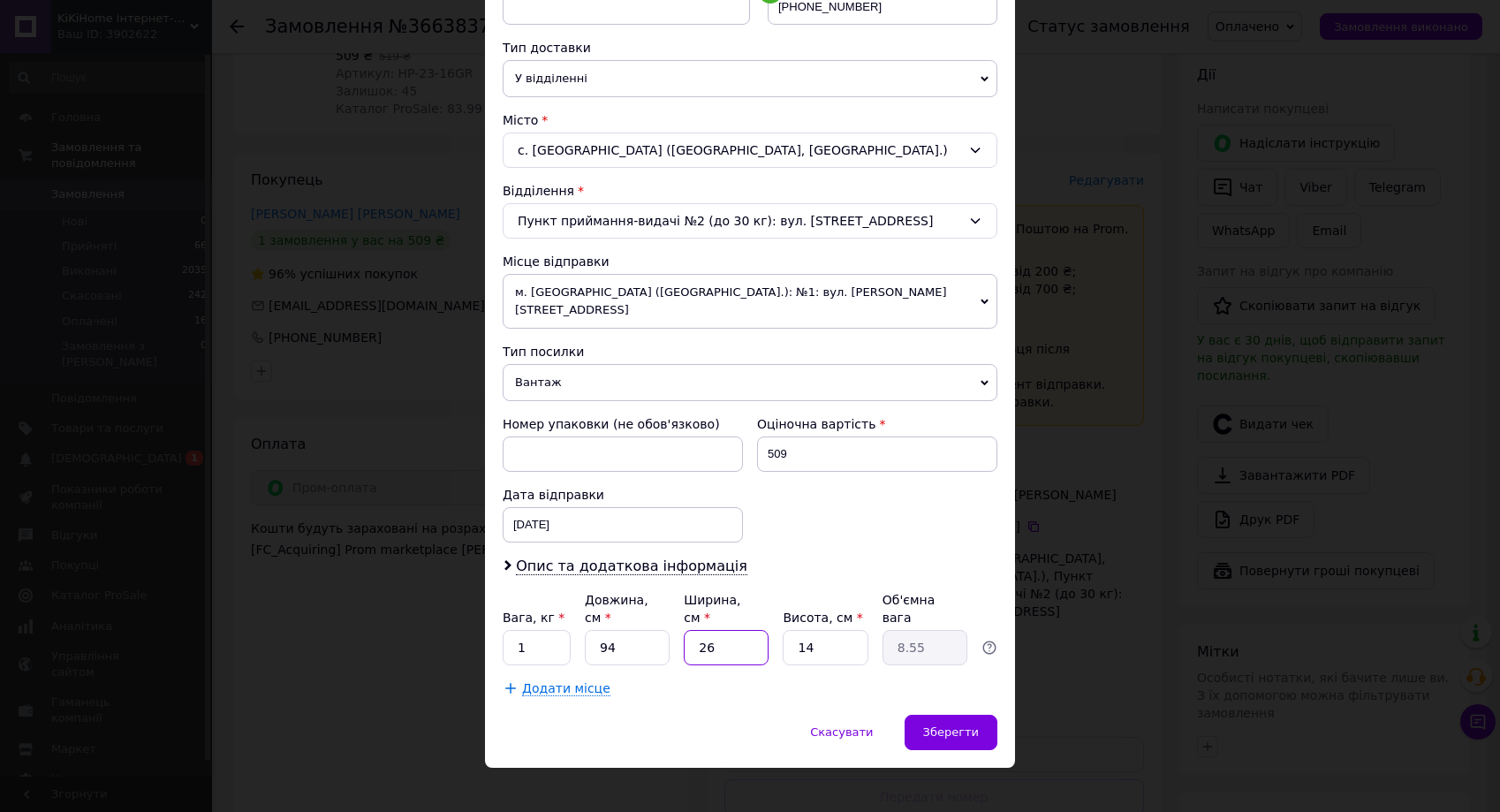
type input "1.65"
type input "5"
drag, startPoint x: 818, startPoint y: 631, endPoint x: 774, endPoint y: 624, distance: 44.6
click at [774, 624] on div "Вага, кг * 1 Довжина, см * 94 Ширина, см * 5 Висота, см * 14 Об'ємна вага 1.65" at bounding box center [750, 628] width 495 height 75
type input "5"
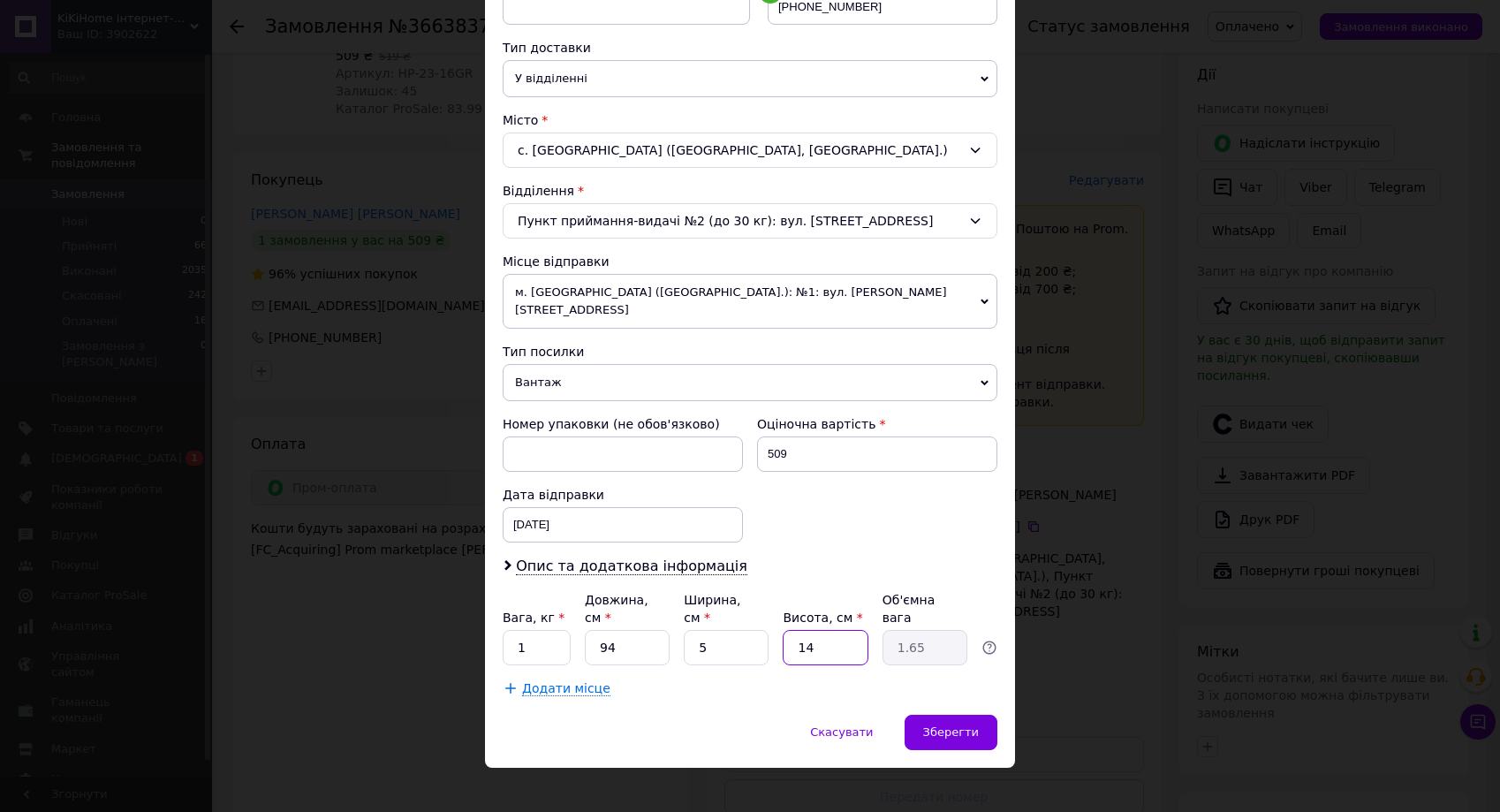
type input "0.59"
type input "5"
click at [497, 626] on div "Спосіб доставки Нова Пошта (безкоштовно від 4000 ₴) Платник Отримувач Відправни…" at bounding box center [750, 226] width 530 height 978
type input "0.5"
click at [968, 715] on div "Зберегти" at bounding box center [950, 732] width 92 height 36
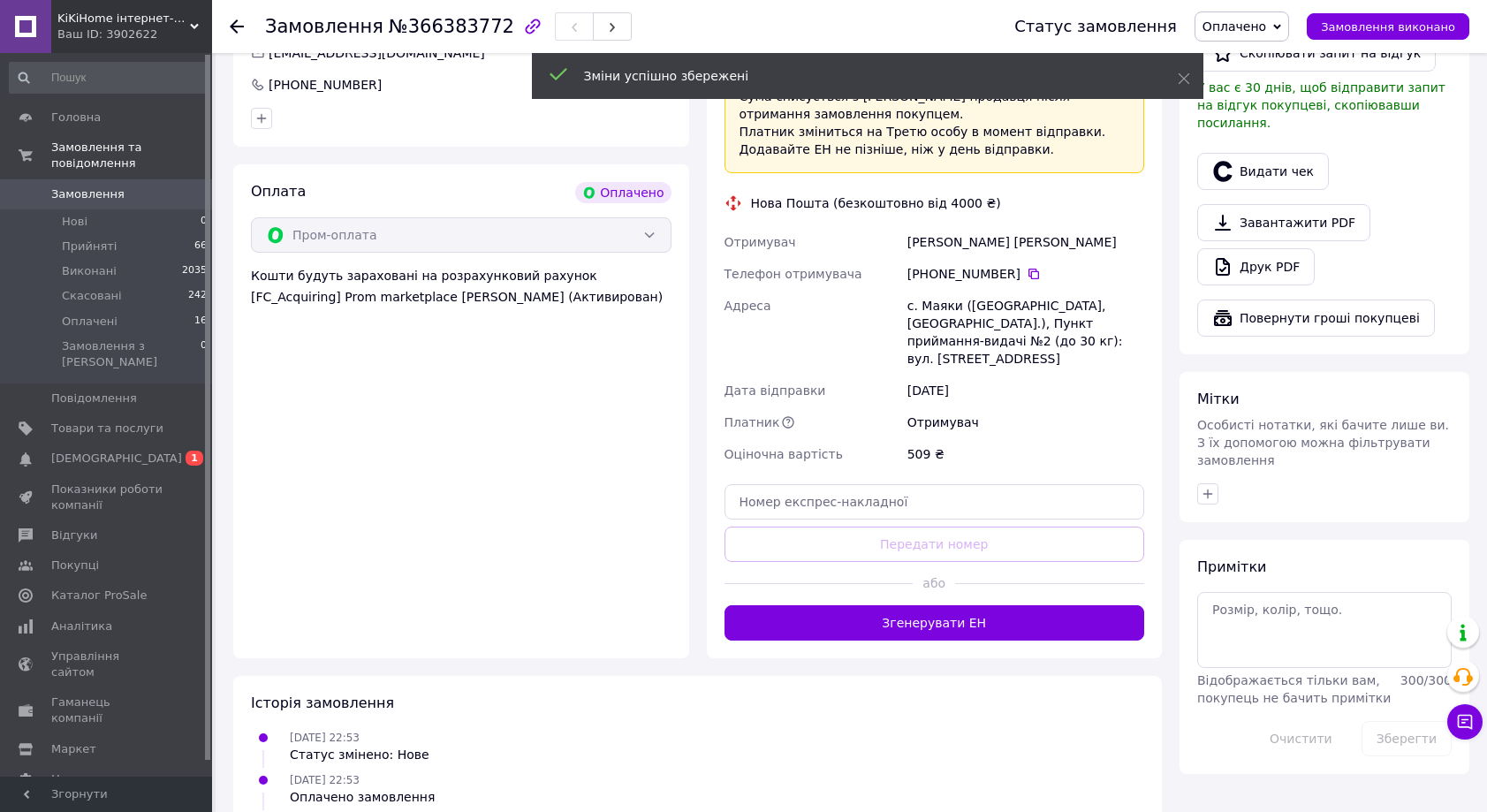
scroll to position [615, 0]
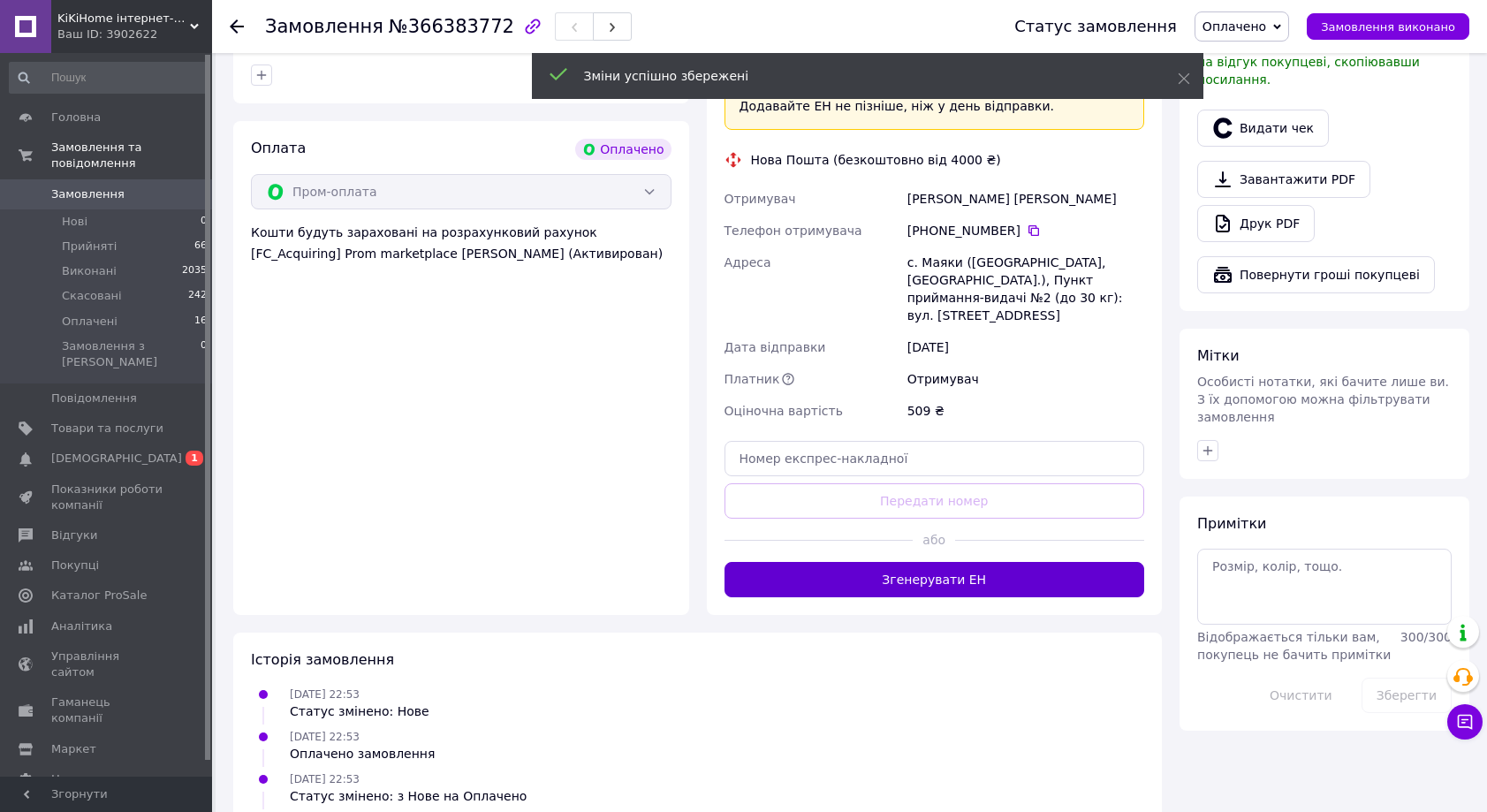
click at [1008, 562] on button "Згенерувати ЕН" at bounding box center [934, 579] width 420 height 36
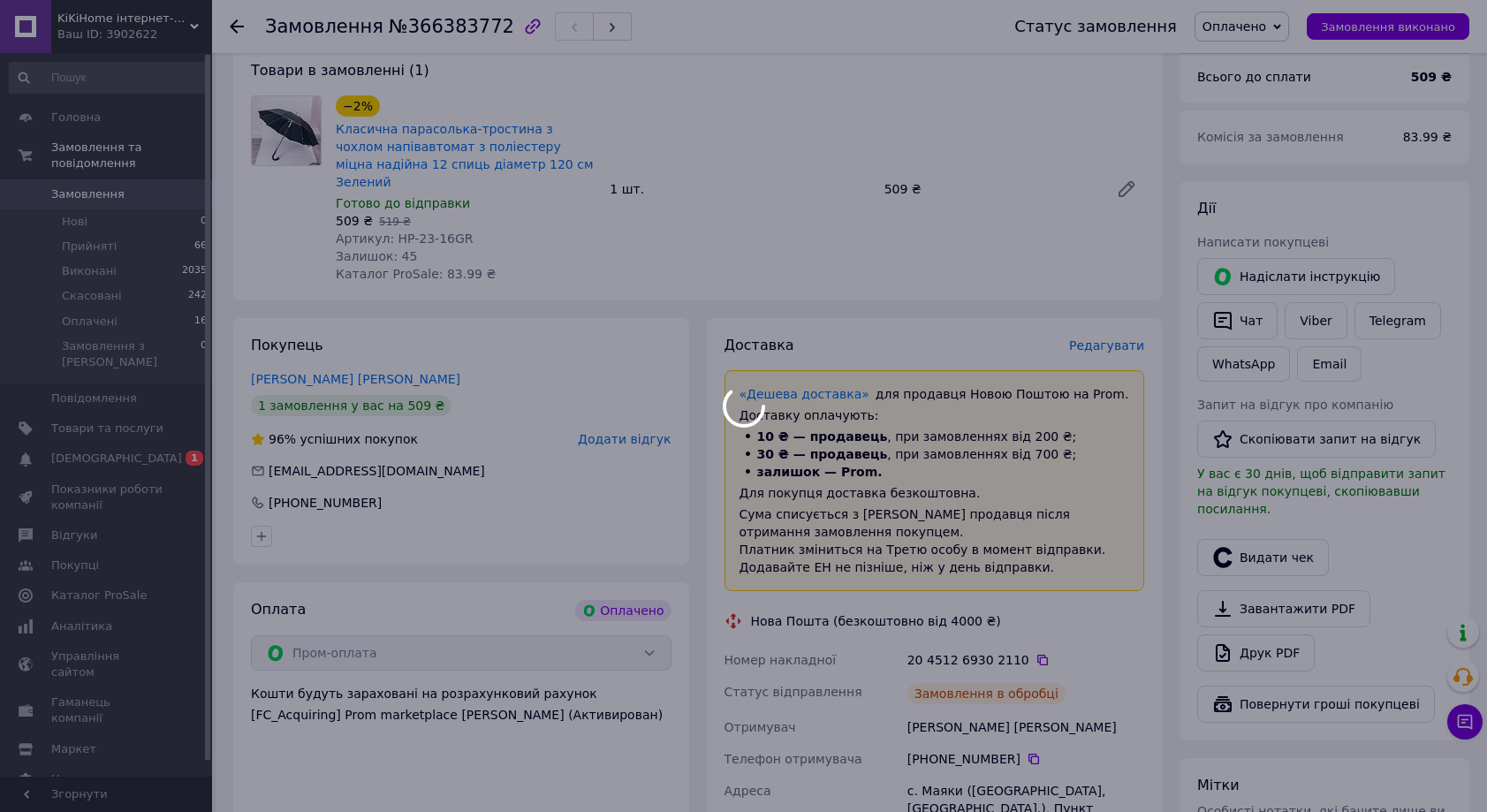
scroll to position [238, 0]
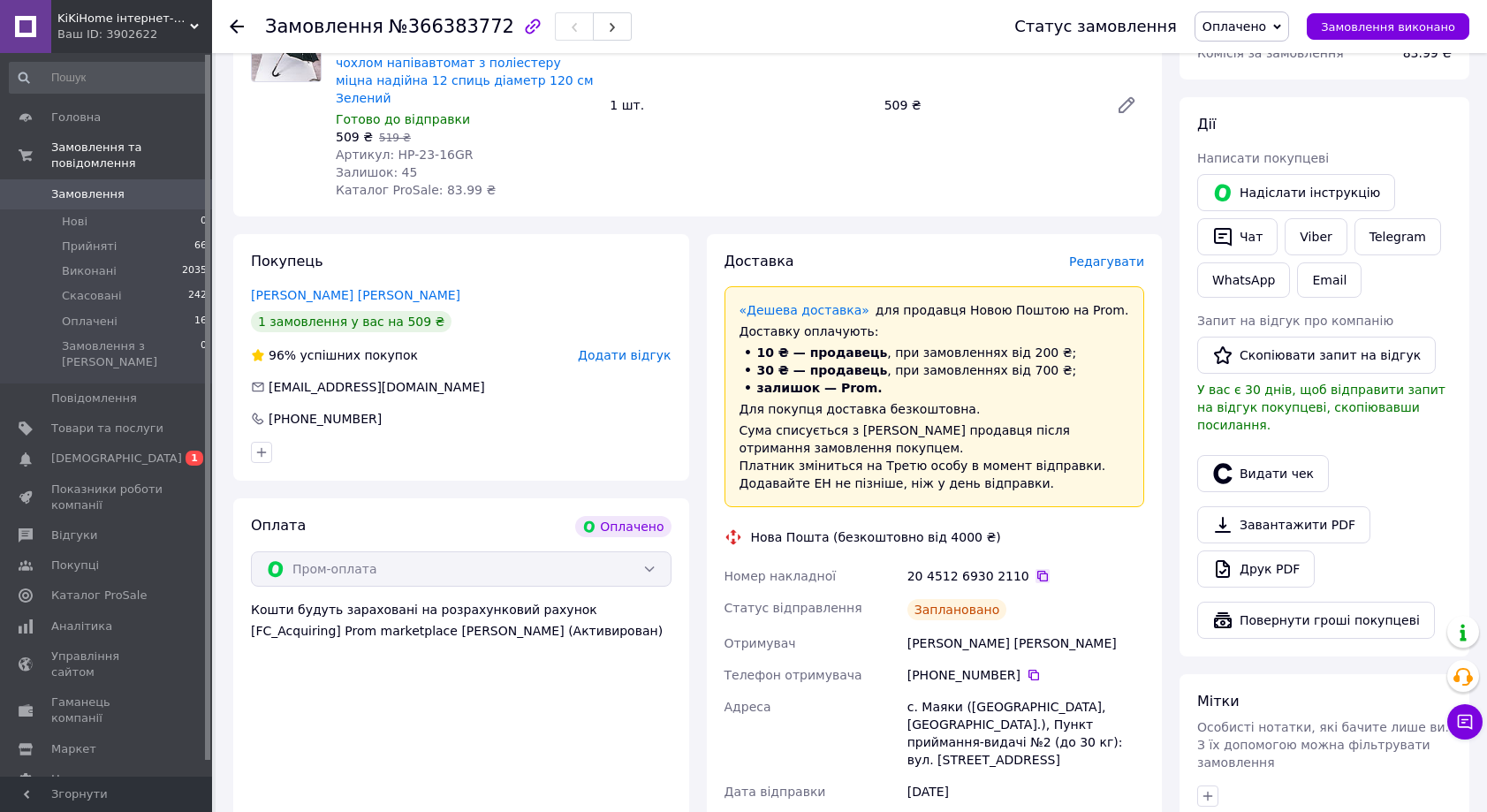
click at [1038, 570] on icon at bounding box center [1043, 575] width 11 height 11
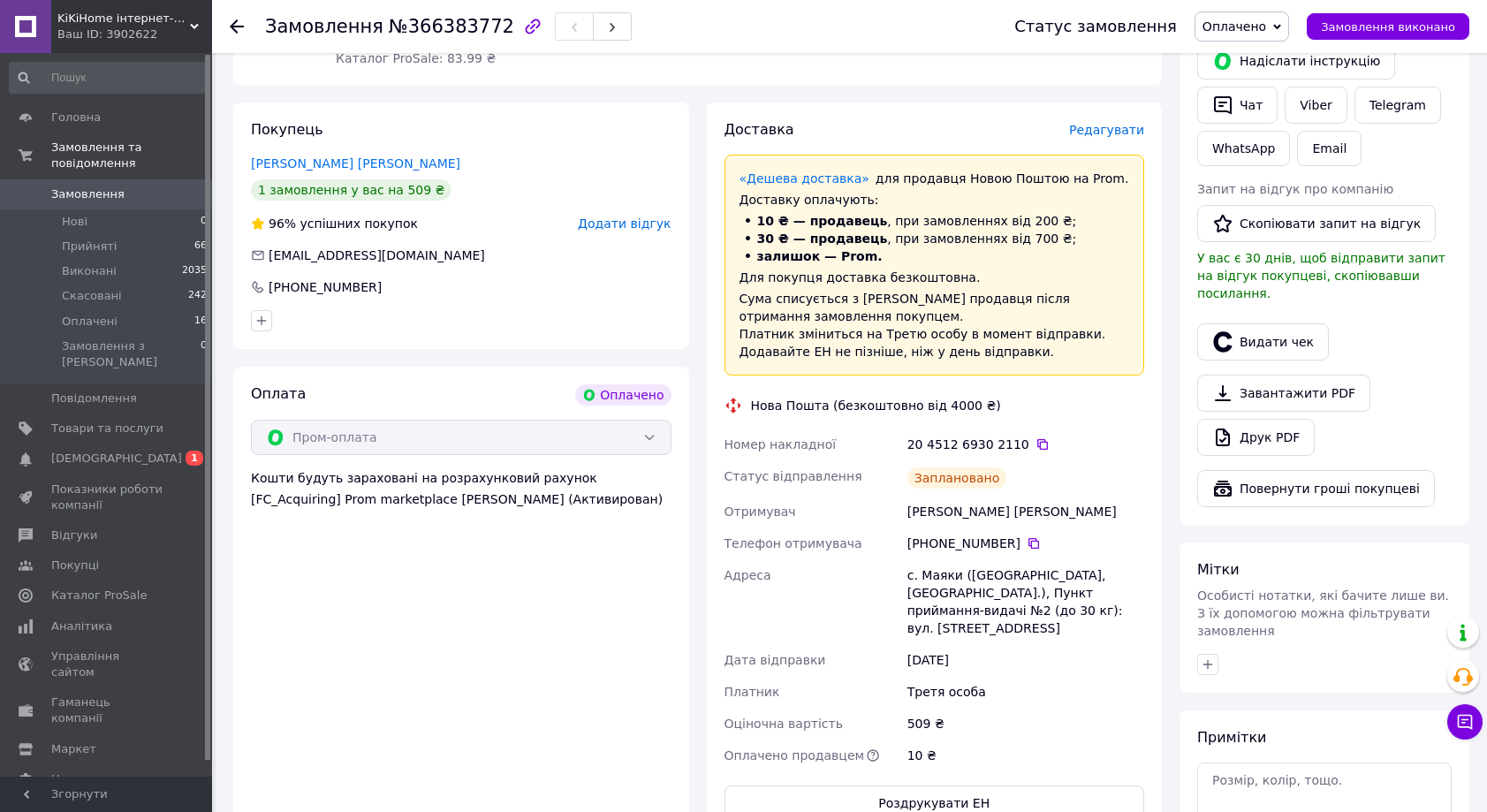
scroll to position [590, 0]
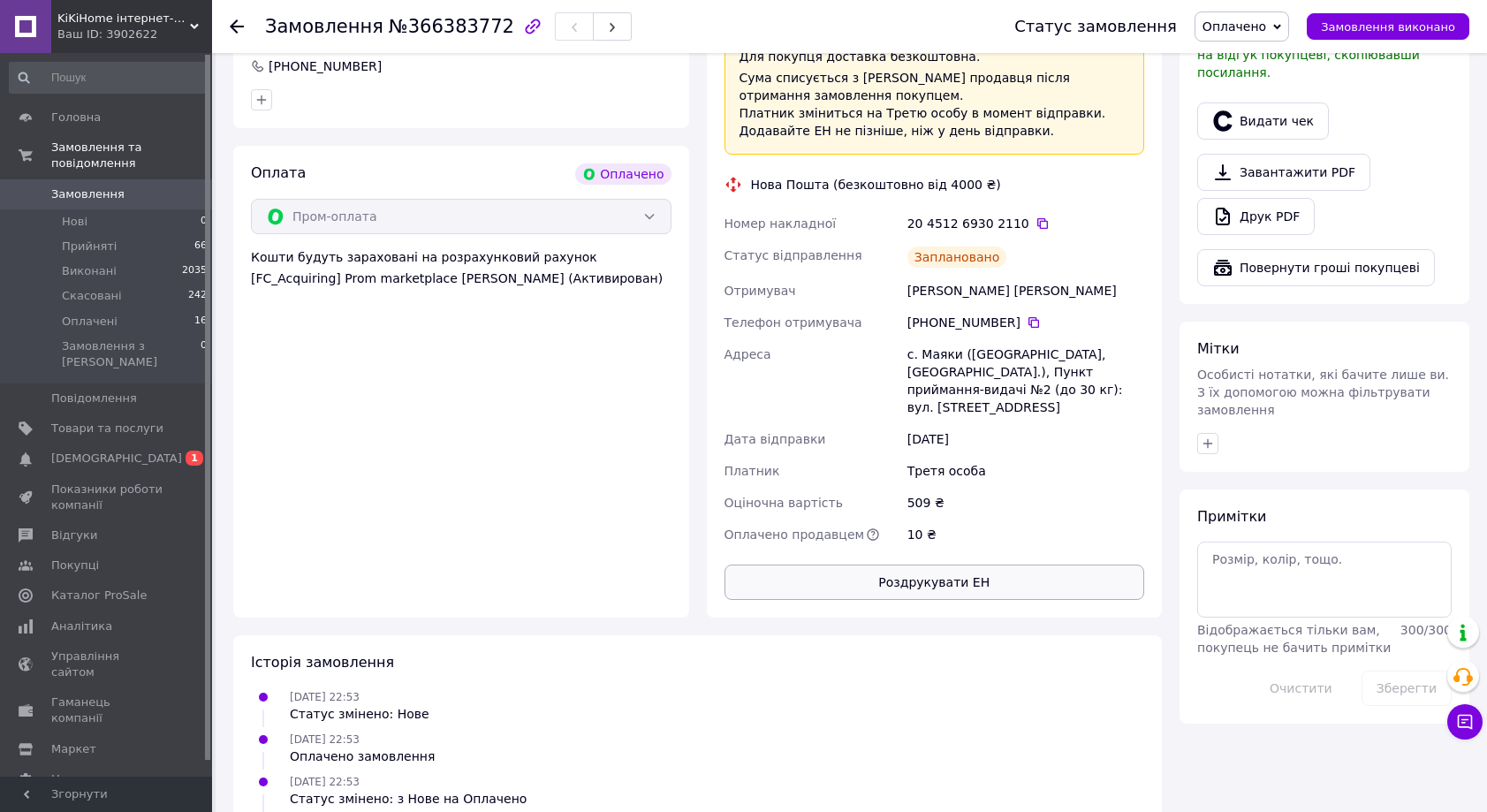
click at [971, 565] on button "Роздрукувати ЕН" at bounding box center [934, 582] width 420 height 36
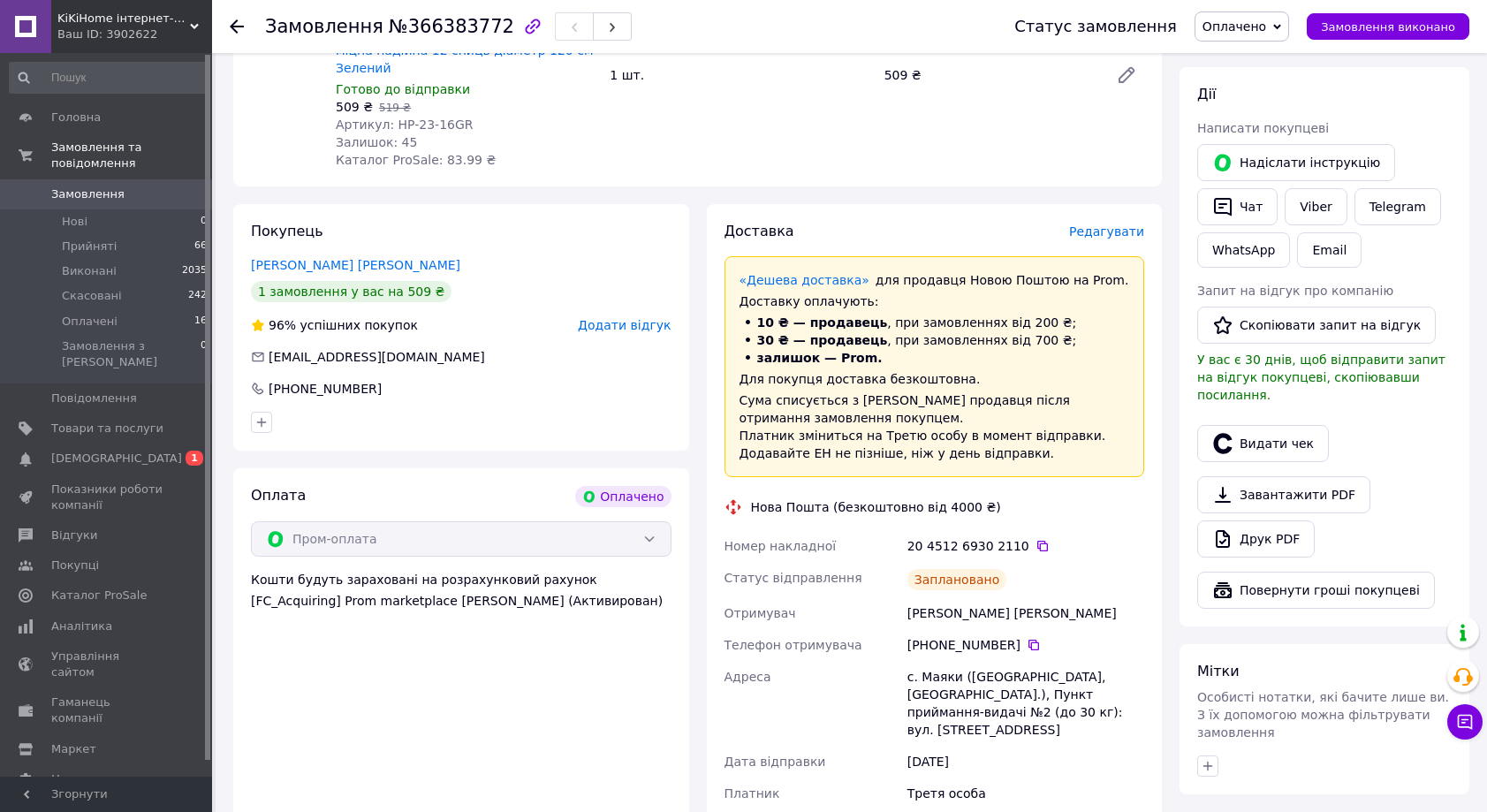
scroll to position [215, 0]
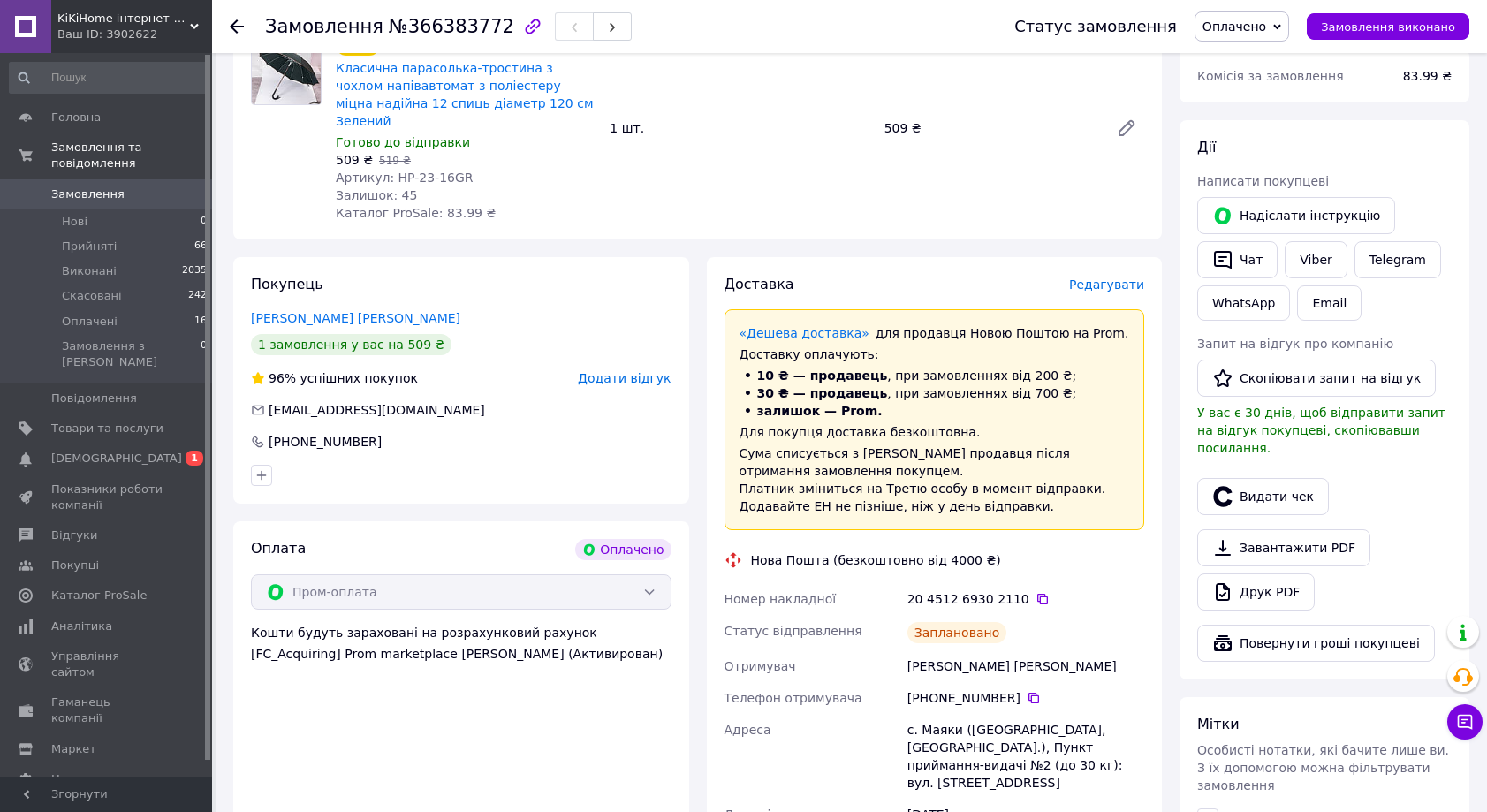
click at [237, 24] on icon at bounding box center [237, 27] width 14 height 14
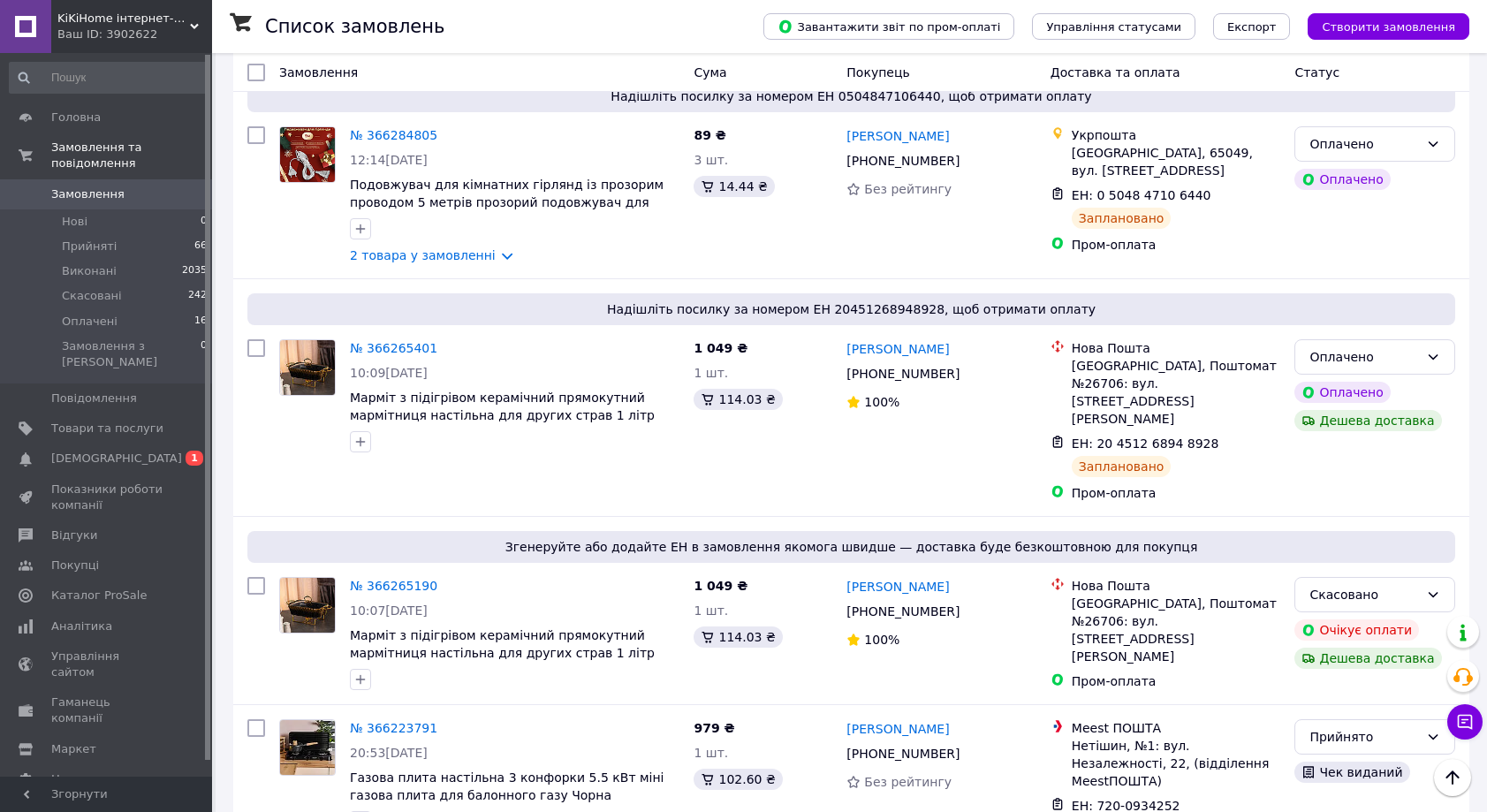
scroll to position [1083, 0]
